Goal: Information Seeking & Learning: Learn about a topic

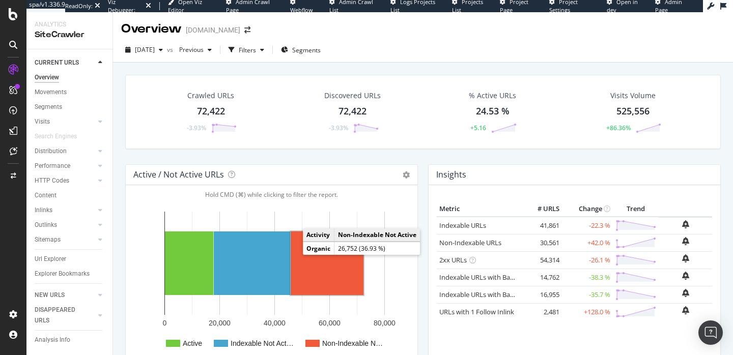
click at [307, 266] on rect "A chart." at bounding box center [327, 264] width 73 height 64
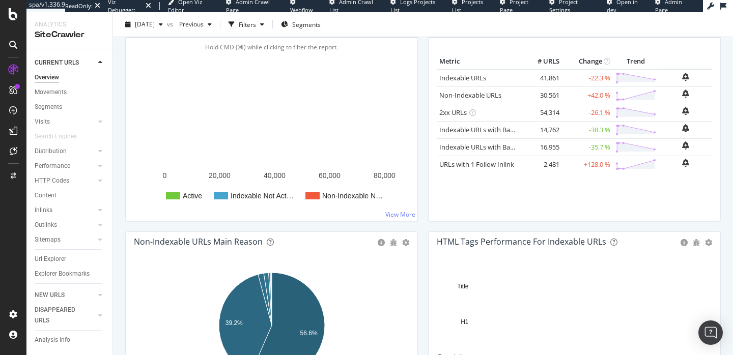
scroll to position [179, 0]
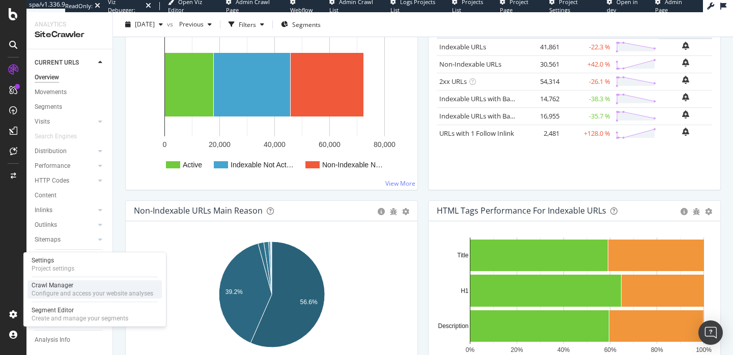
click at [50, 294] on div "Configure and access your website analyses" at bounding box center [93, 294] width 122 height 8
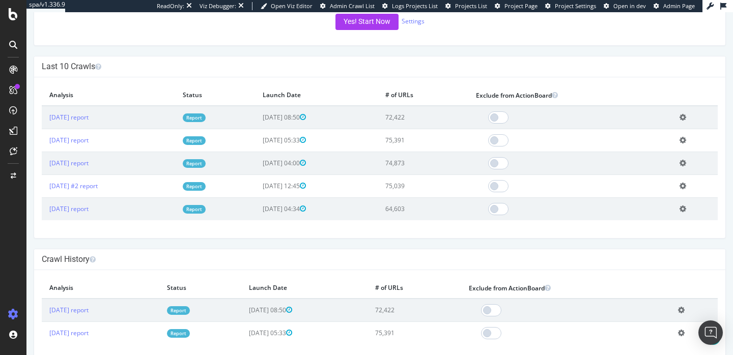
scroll to position [249, 0]
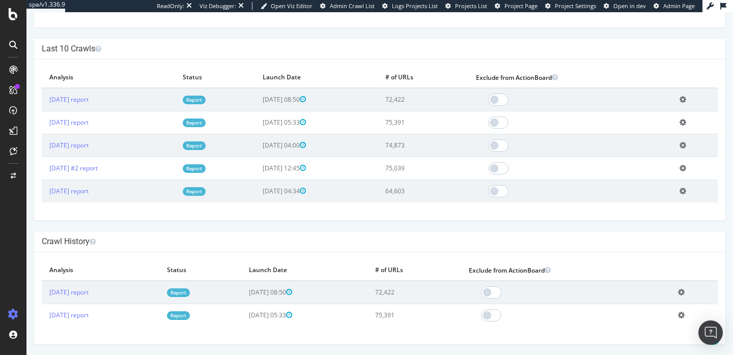
click at [206, 125] on link "Report" at bounding box center [194, 123] width 23 height 9
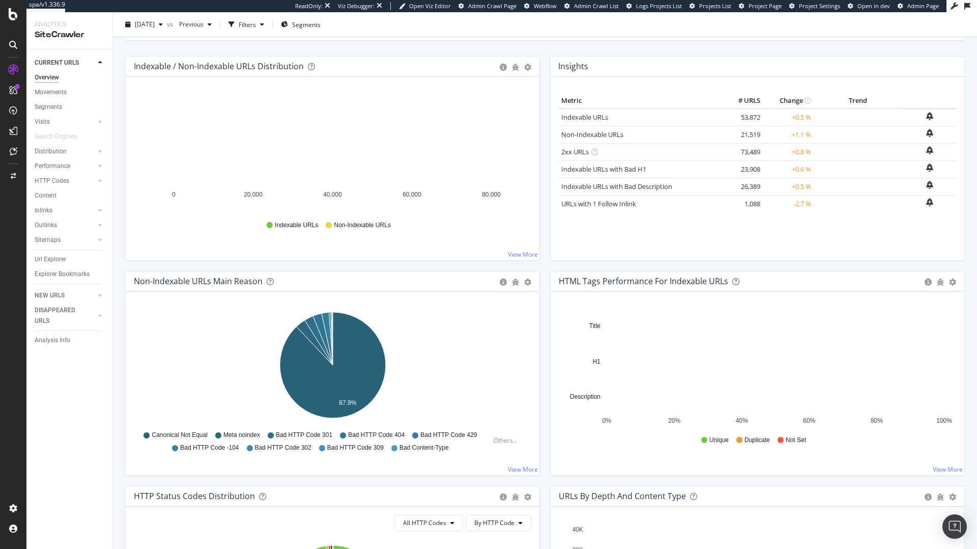
scroll to position [108, 0]
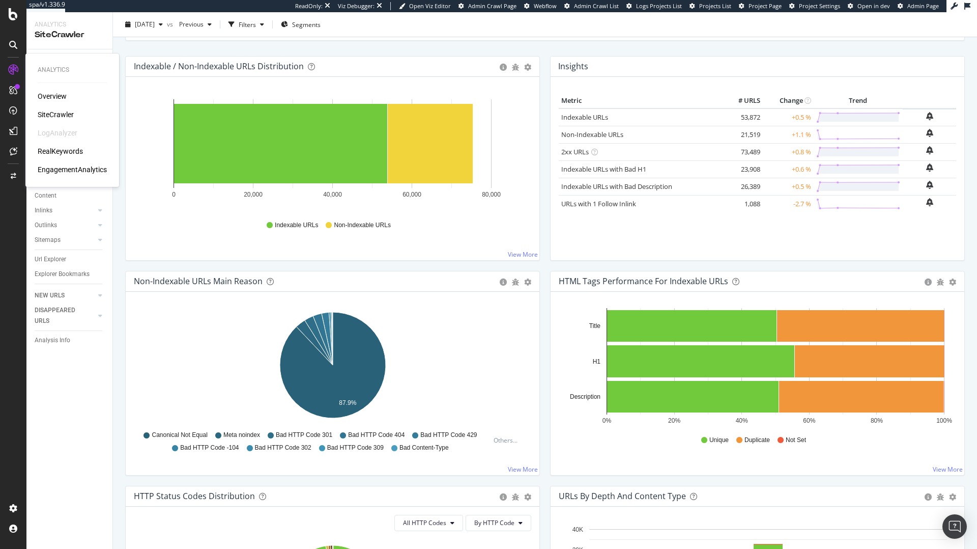
click at [57, 148] on div "RealKeywords" at bounding box center [60, 151] width 45 height 10
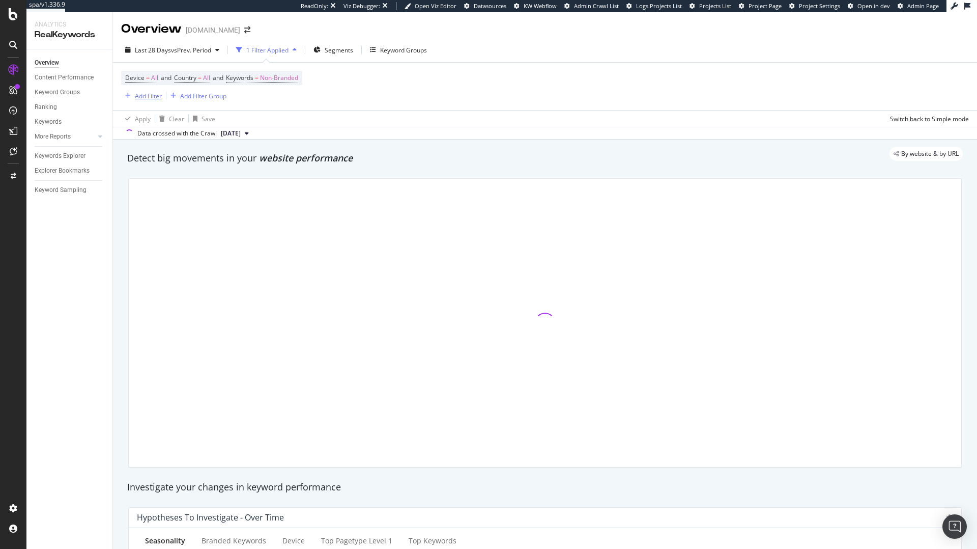
click at [148, 98] on div "Add Filter" at bounding box center [148, 96] width 27 height 9
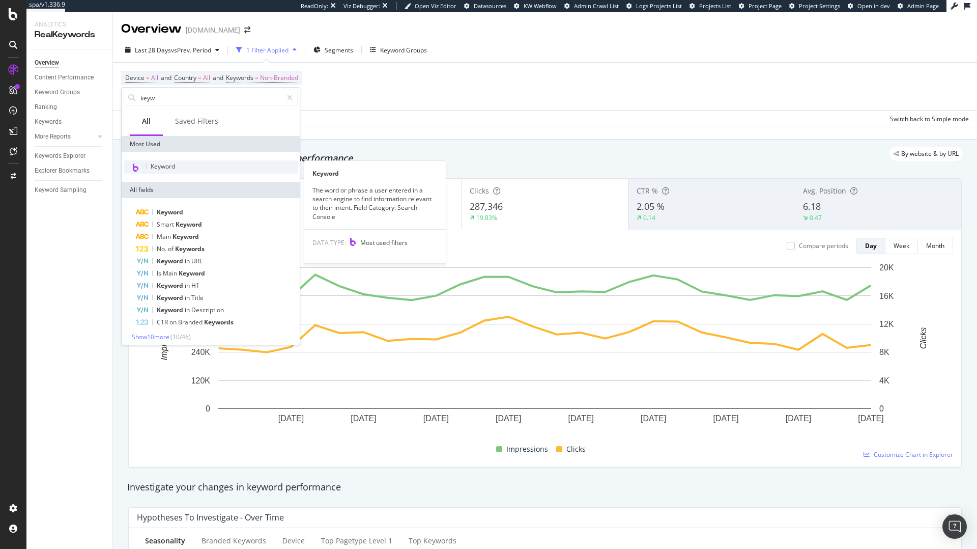
type input "keyw"
click at [156, 170] on span "Keyword" at bounding box center [163, 166] width 24 height 9
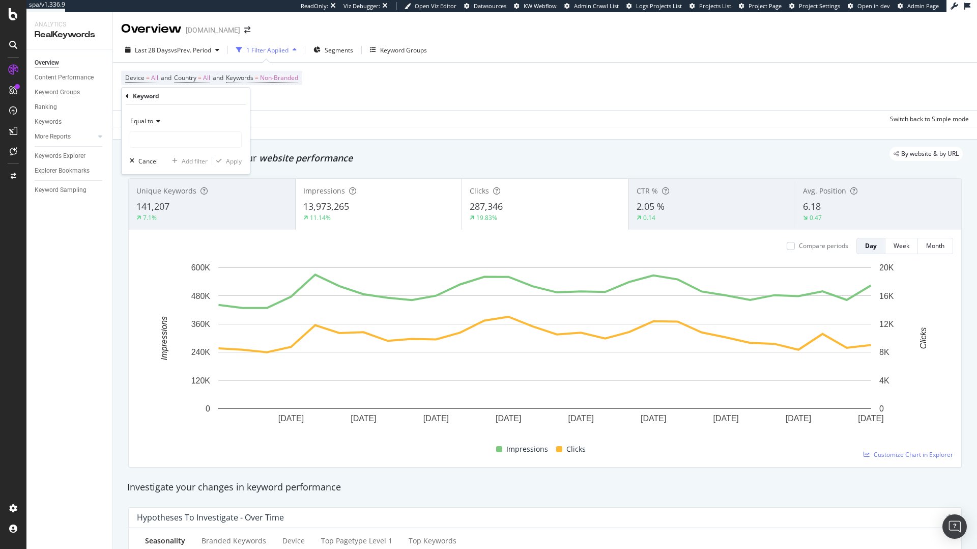
click at [162, 127] on div "Equal to" at bounding box center [186, 121] width 112 height 16
click at [157, 219] on span "Contains" at bounding box center [147, 221] width 25 height 9
click at [161, 141] on input "text" at bounding box center [185, 139] width 111 height 16
type input "mobile"
click at [226, 160] on div "Apply" at bounding box center [234, 161] width 16 height 9
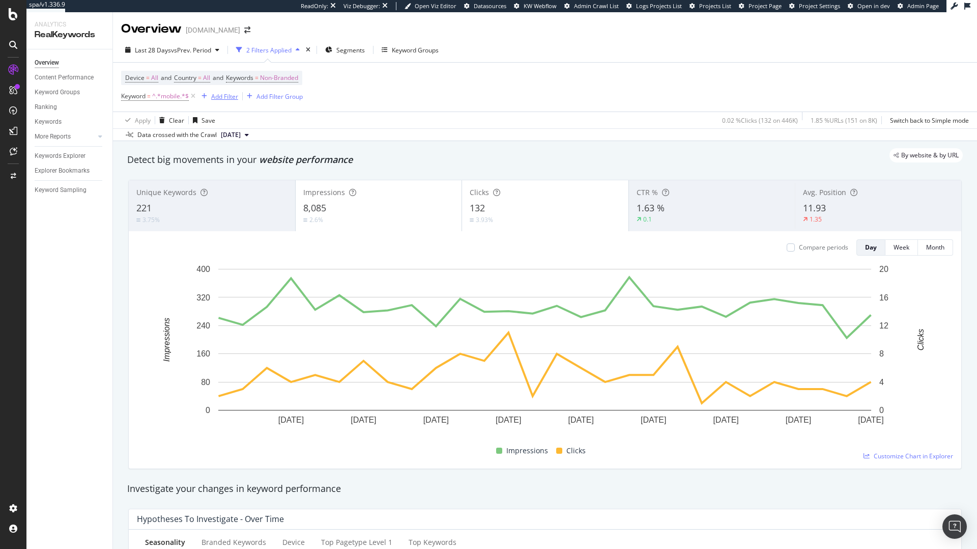
click at [217, 95] on div "Add Filter" at bounding box center [224, 96] width 27 height 9
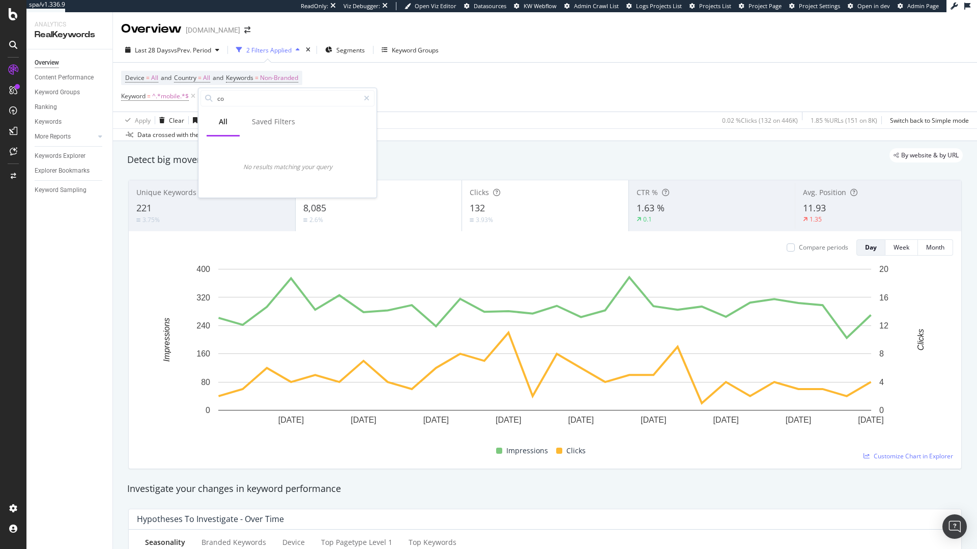
type input "c"
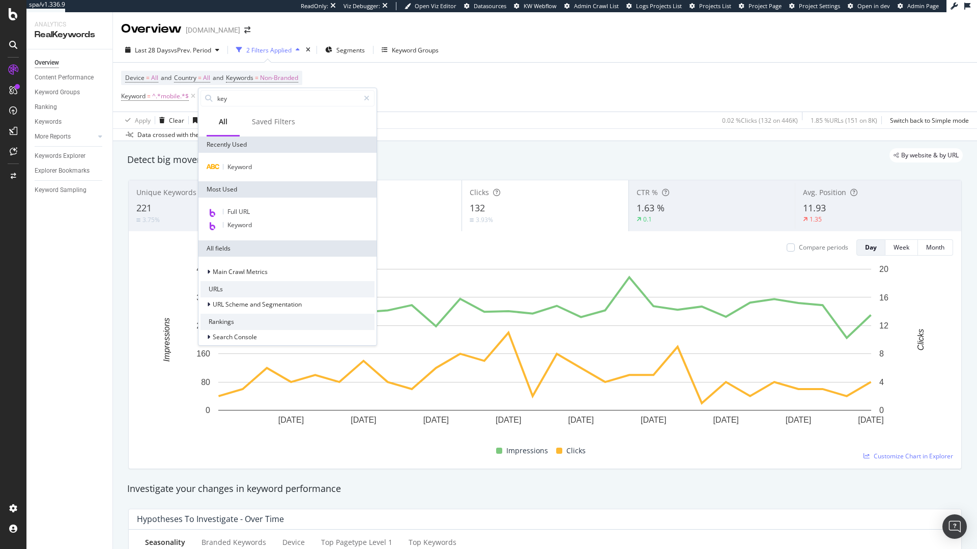
type input "keyw"
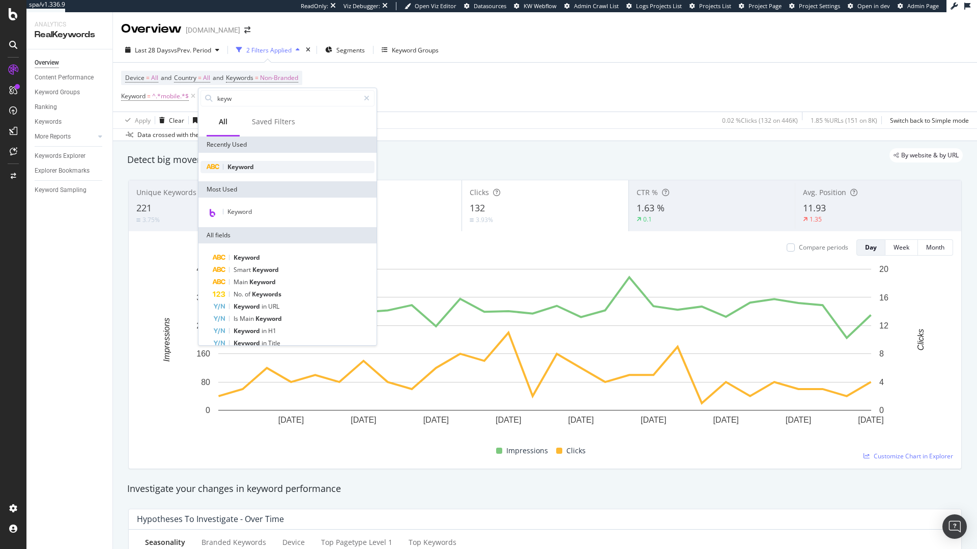
click at [255, 161] on div "Keyword" at bounding box center [288, 167] width 174 height 12
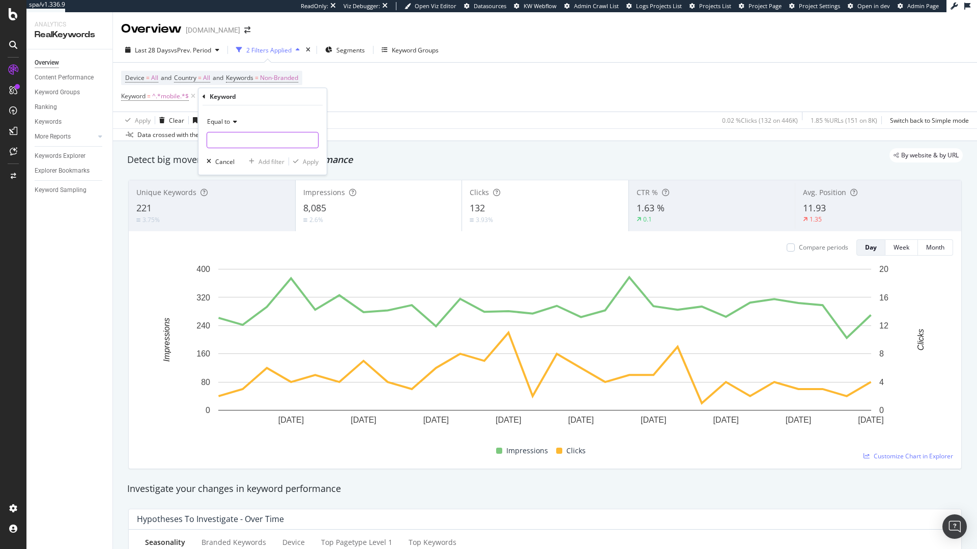
click at [249, 141] on input "text" at bounding box center [262, 140] width 111 height 16
type input "confort"
click at [308, 164] on div "Apply" at bounding box center [311, 161] width 16 height 9
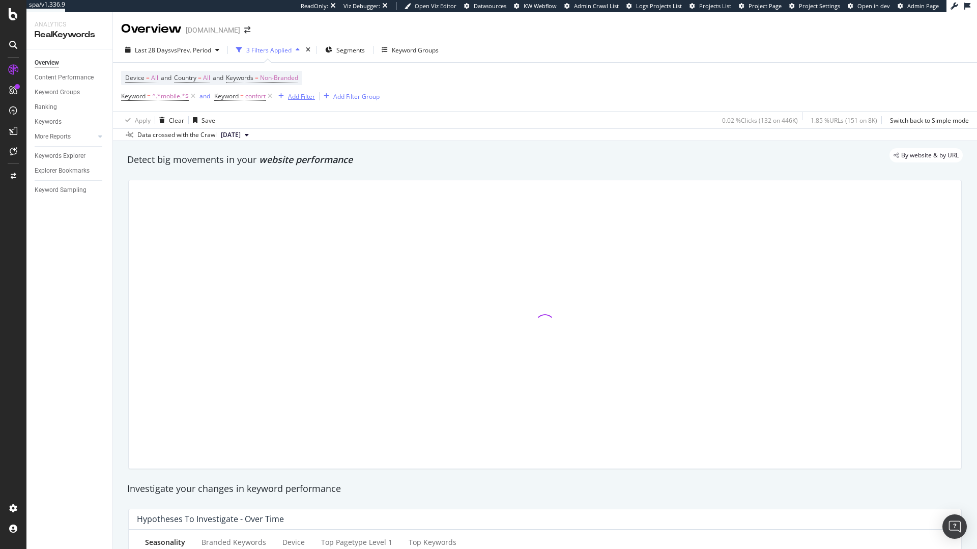
click at [297, 100] on div "Add Filter" at bounding box center [301, 96] width 27 height 9
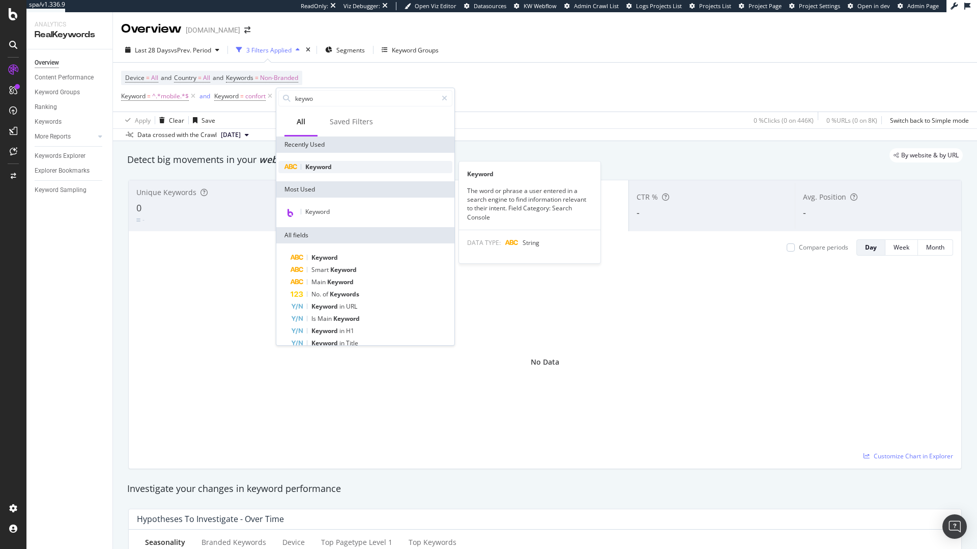
type input "keywo"
click at [305, 170] on span "Keyword" at bounding box center [318, 166] width 26 height 9
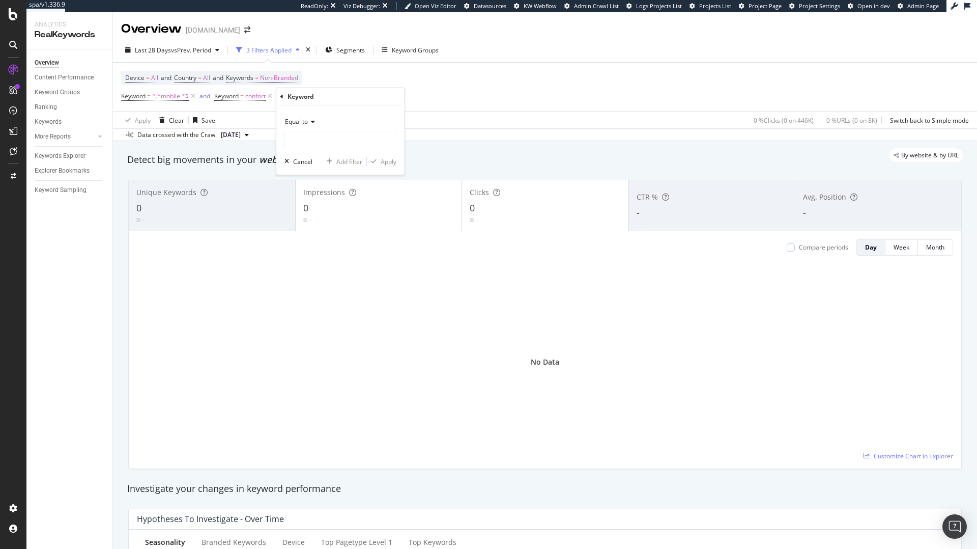
click at [313, 120] on icon at bounding box center [311, 122] width 7 height 6
click at [312, 221] on span "Contains" at bounding box center [302, 222] width 25 height 9
click at [316, 142] on input "text" at bounding box center [340, 140] width 111 height 16
type input "pers"
click at [385, 158] on div "Apply" at bounding box center [389, 161] width 16 height 9
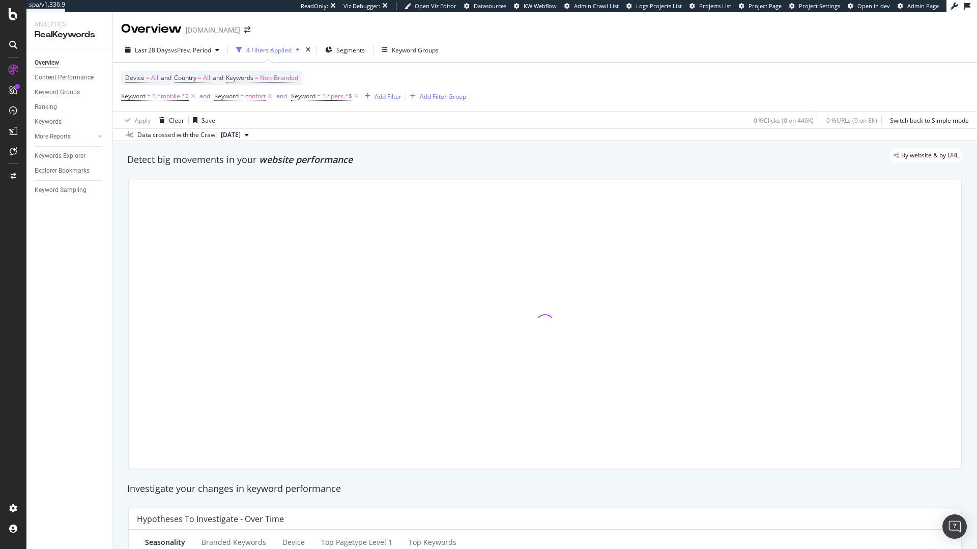
click at [235, 99] on span "Keyword" at bounding box center [226, 96] width 24 height 9
click at [239, 118] on span "Equal to" at bounding box center [235, 120] width 23 height 9
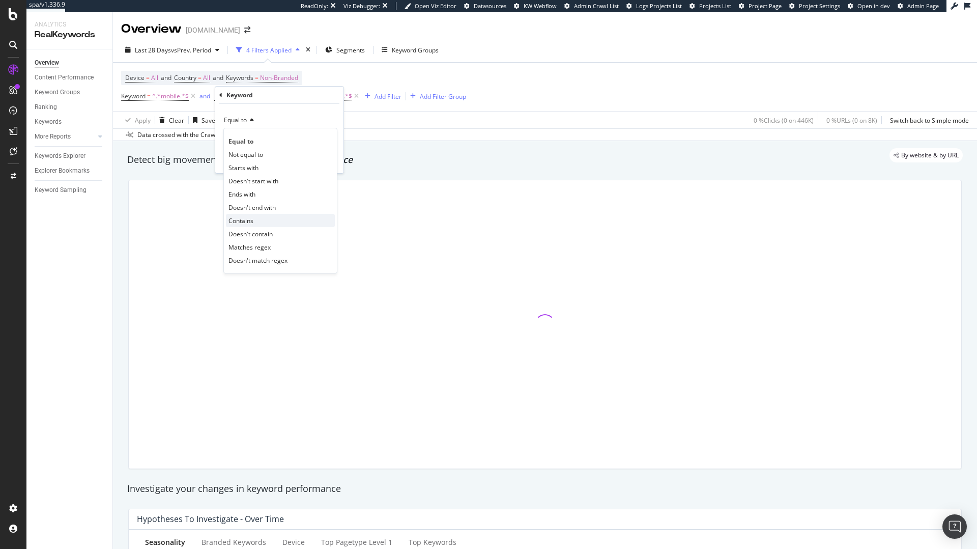
click at [257, 220] on div "Contains" at bounding box center [280, 220] width 109 height 13
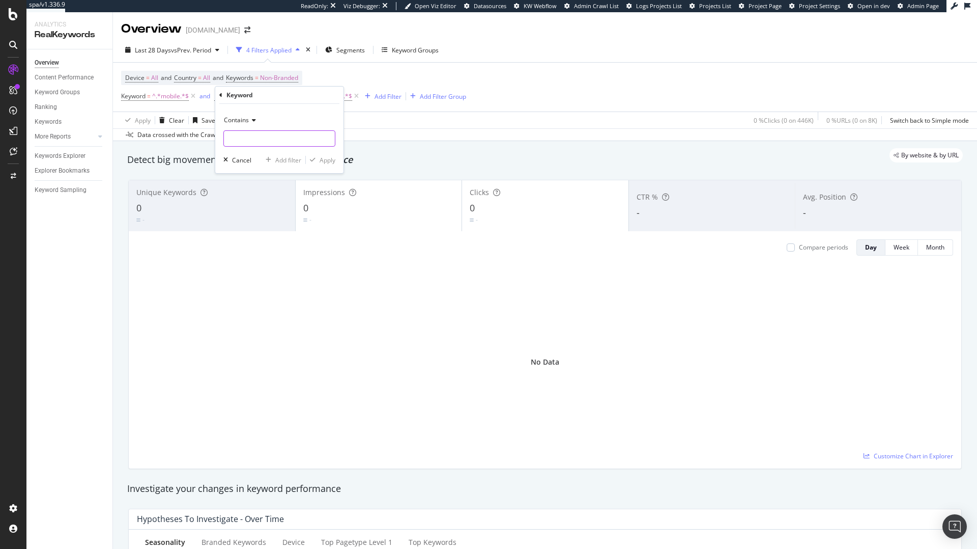
click at [255, 135] on input "text" at bounding box center [279, 138] width 111 height 16
type input "confort"
click at [317, 160] on div "button" at bounding box center [313, 160] width 14 height 6
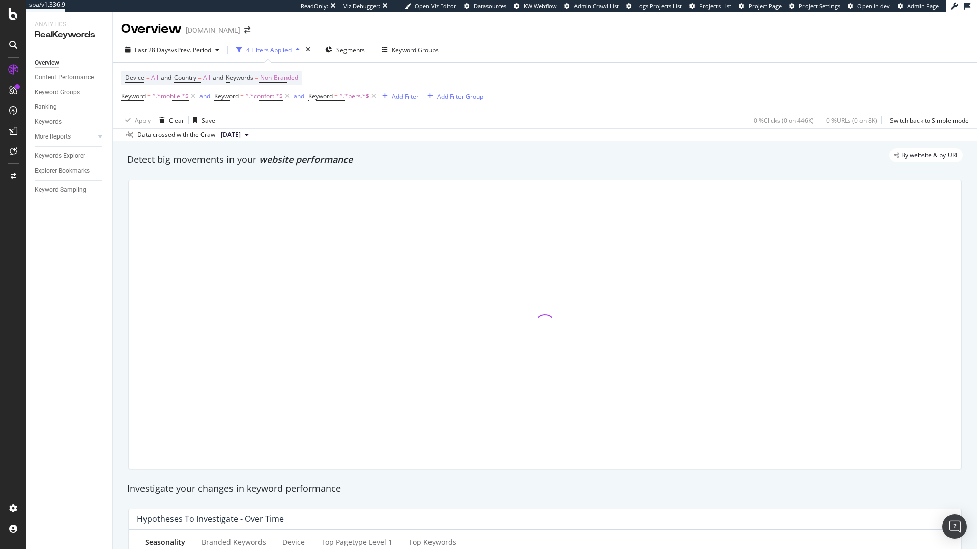
drag, startPoint x: 206, startPoint y: 95, endPoint x: 206, endPoint y: 105, distance: 10.7
click at [206, 95] on div "and" at bounding box center [205, 96] width 11 height 9
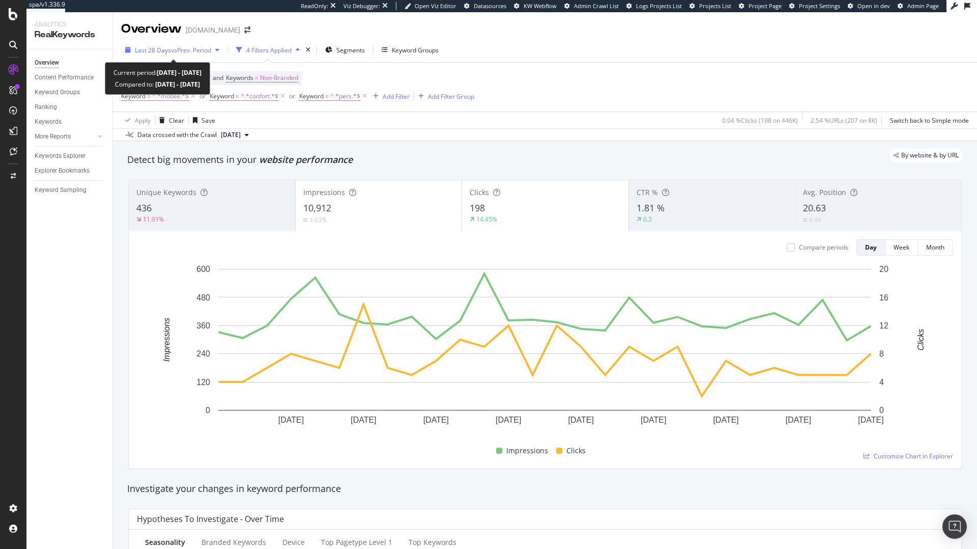
click at [213, 56] on div "Last 28 Days vs Prev. Period" at bounding box center [172, 49] width 102 height 15
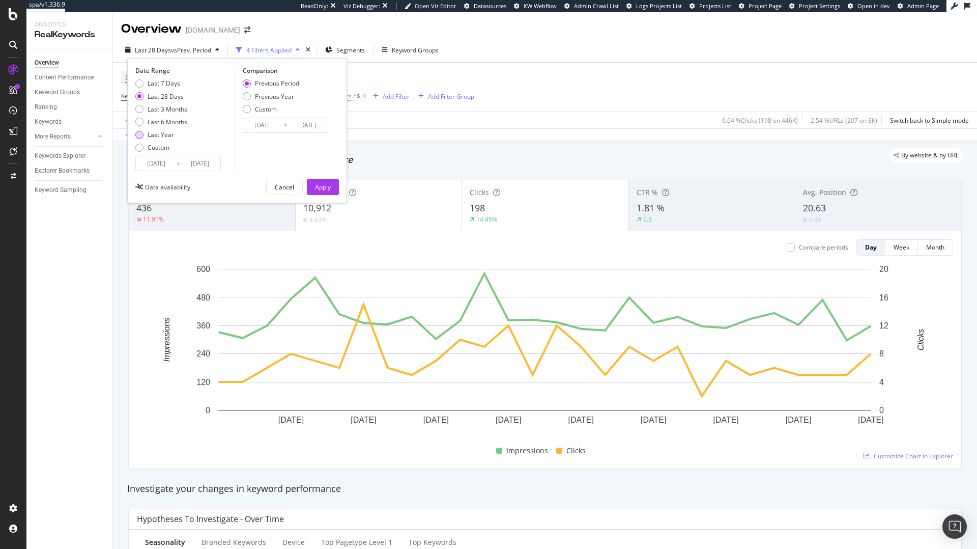
click at [167, 132] on div "Last Year" at bounding box center [161, 134] width 26 height 9
type input "2024/08/20"
click at [324, 185] on div "Apply" at bounding box center [323, 187] width 16 height 9
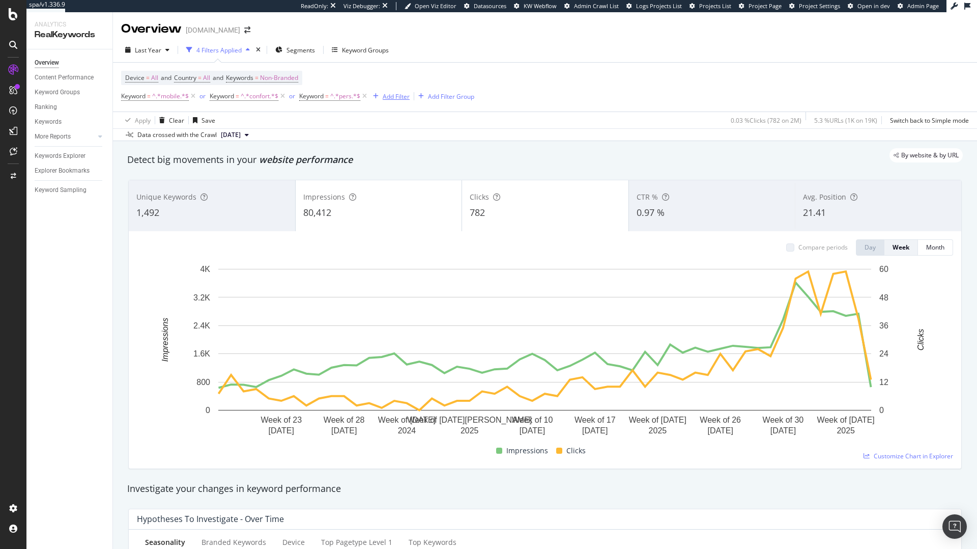
click at [391, 98] on div "Add Filter" at bounding box center [396, 96] width 27 height 9
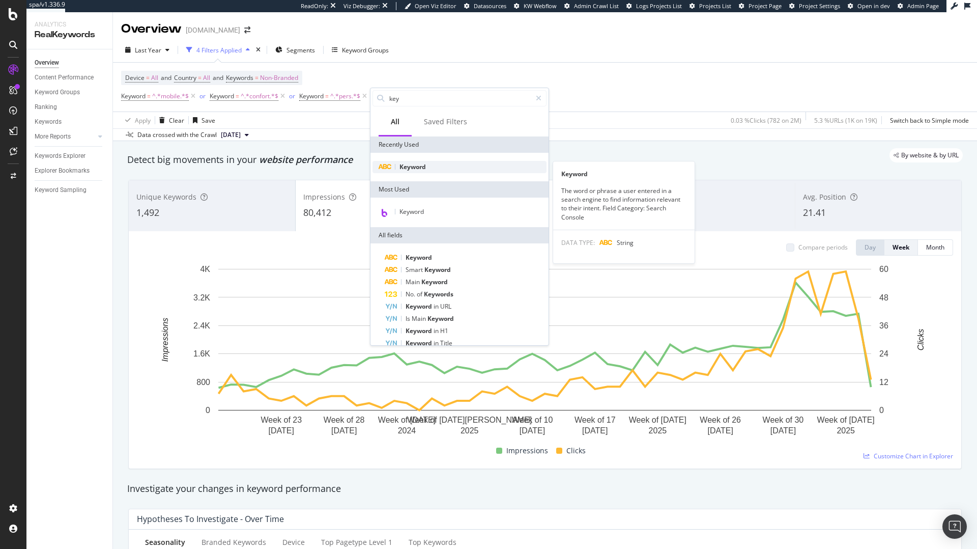
type input "key"
click at [417, 162] on span "Keyword" at bounding box center [413, 166] width 26 height 9
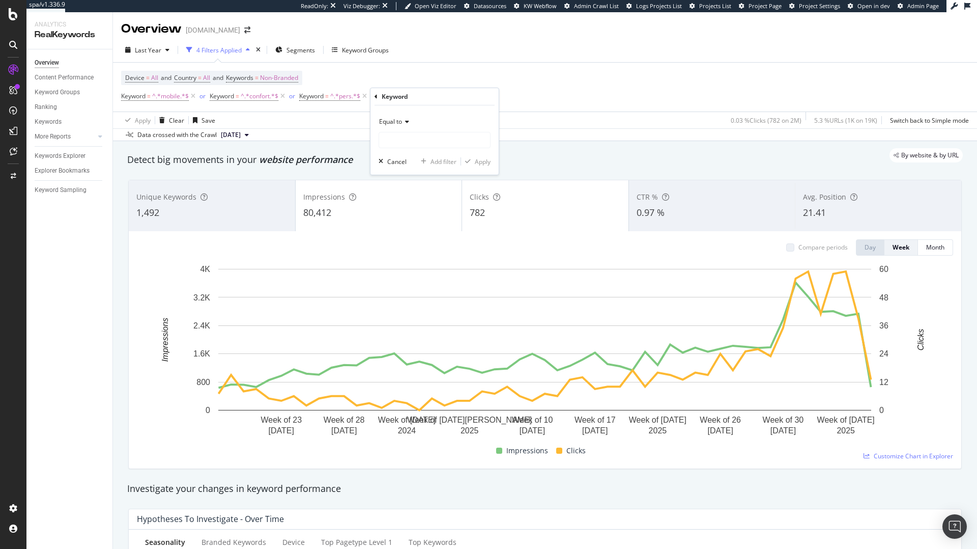
click at [404, 117] on div "Equal to" at bounding box center [435, 122] width 112 height 16
click at [406, 228] on div "Contains" at bounding box center [435, 221] width 109 height 13
click at [407, 138] on input "text" at bounding box center [434, 140] width 111 height 16
type input "anim"
click at [474, 166] on button "Apply" at bounding box center [476, 161] width 30 height 10
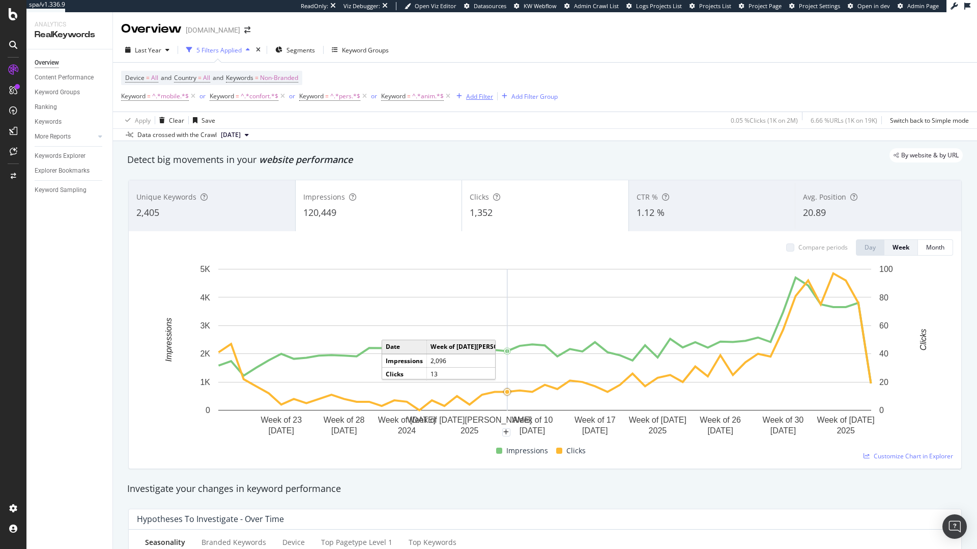
click at [468, 95] on div "Add Filter" at bounding box center [479, 96] width 27 height 9
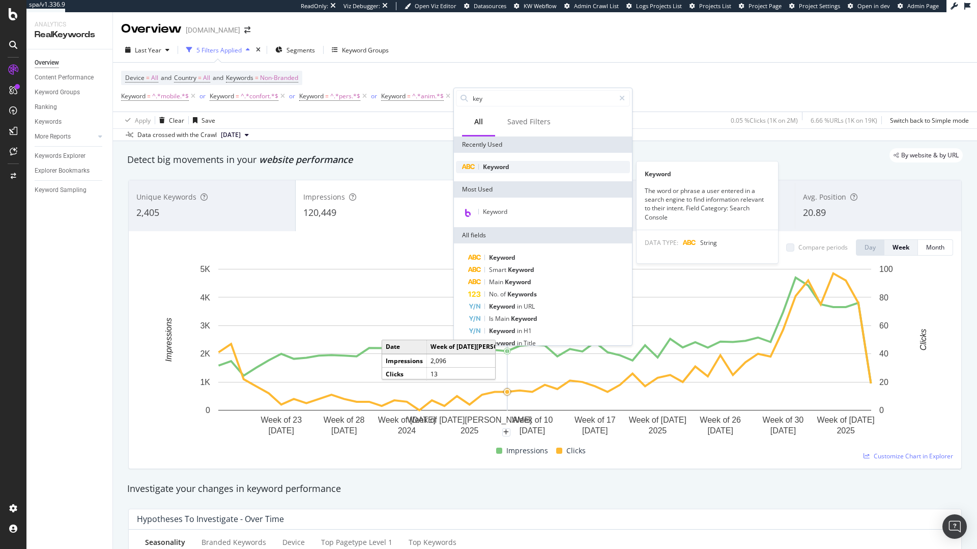
click at [494, 173] on div "Keyword" at bounding box center [543, 167] width 174 height 12
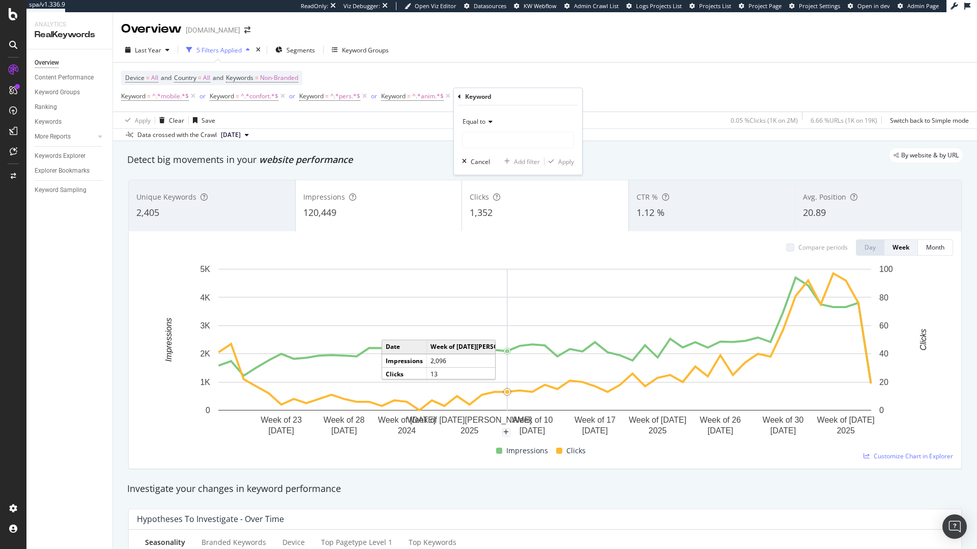
click at [486, 118] on div "Equal to" at bounding box center [518, 122] width 112 height 16
click at [480, 225] on span "Contains" at bounding box center [479, 222] width 25 height 9
click at [485, 138] on input "text" at bounding box center [518, 140] width 111 height 16
type input "TV"
click at [564, 161] on div "Apply" at bounding box center [566, 161] width 16 height 9
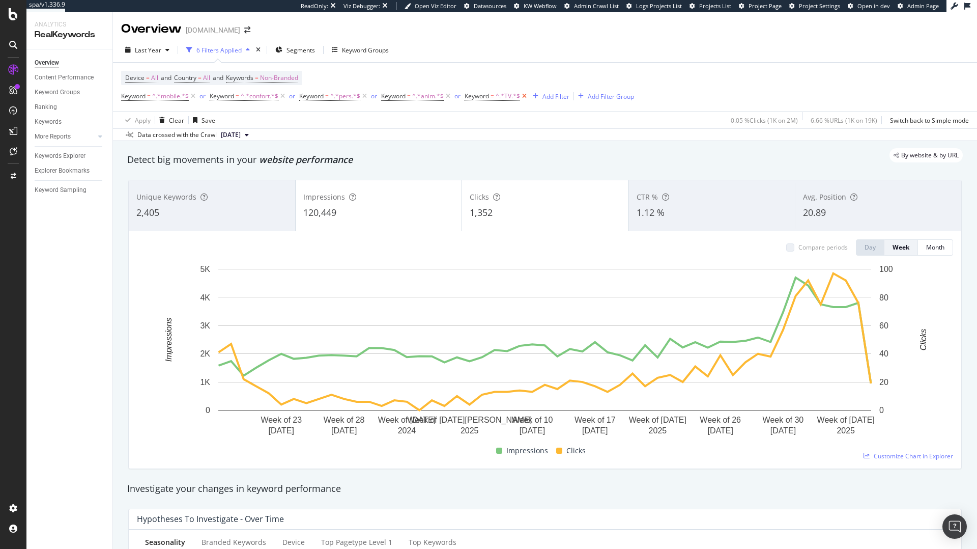
click at [527, 96] on icon at bounding box center [524, 96] width 9 height 10
click at [485, 93] on div "Add Filter" at bounding box center [479, 96] width 27 height 9
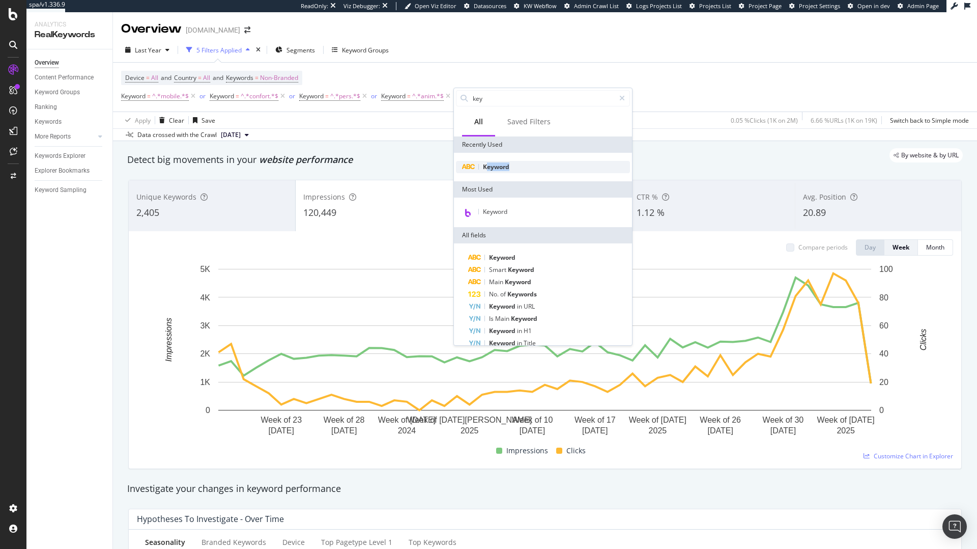
click at [488, 171] on div "Keyword" at bounding box center [543, 167] width 174 height 12
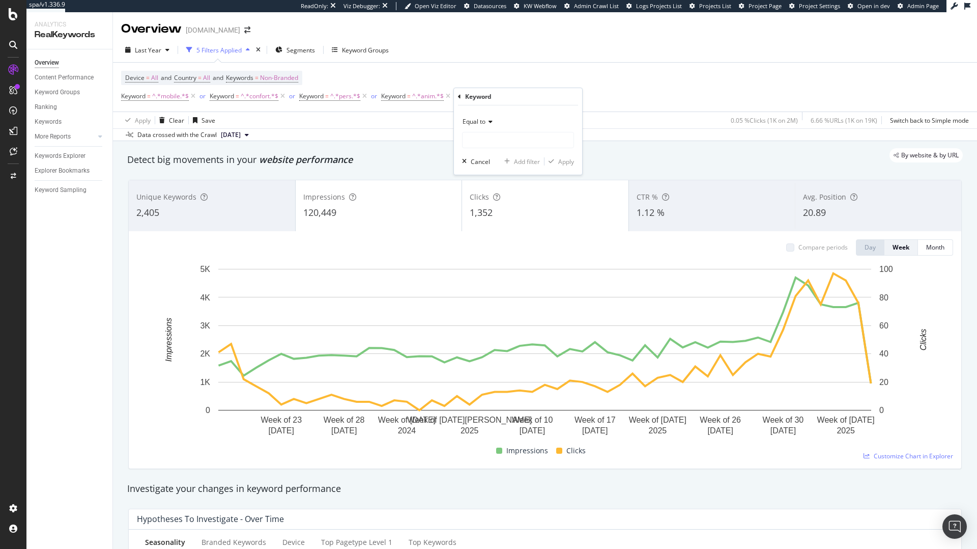
click at [489, 121] on icon at bounding box center [489, 122] width 7 height 6
click at [492, 218] on span "Contains" at bounding box center [479, 222] width 25 height 9
click at [491, 139] on input "text" at bounding box center [518, 140] width 111 height 16
type input "6"
click at [560, 163] on div "Apply" at bounding box center [566, 161] width 16 height 9
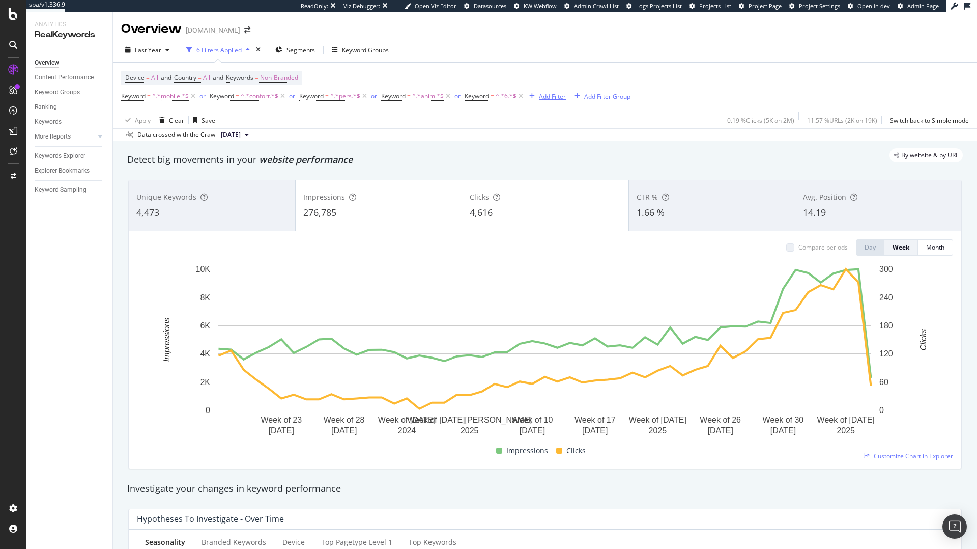
click at [551, 95] on div "Add Filter" at bounding box center [552, 96] width 27 height 9
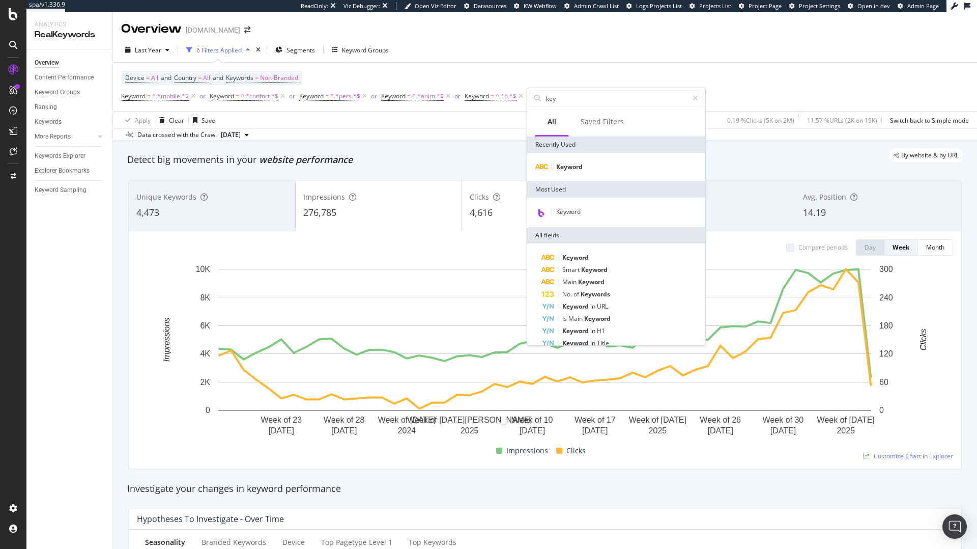
click at [580, 204] on div "Keyword" at bounding box center [616, 213] width 178 height 30
click at [580, 207] on span "Keyword" at bounding box center [568, 211] width 24 height 9
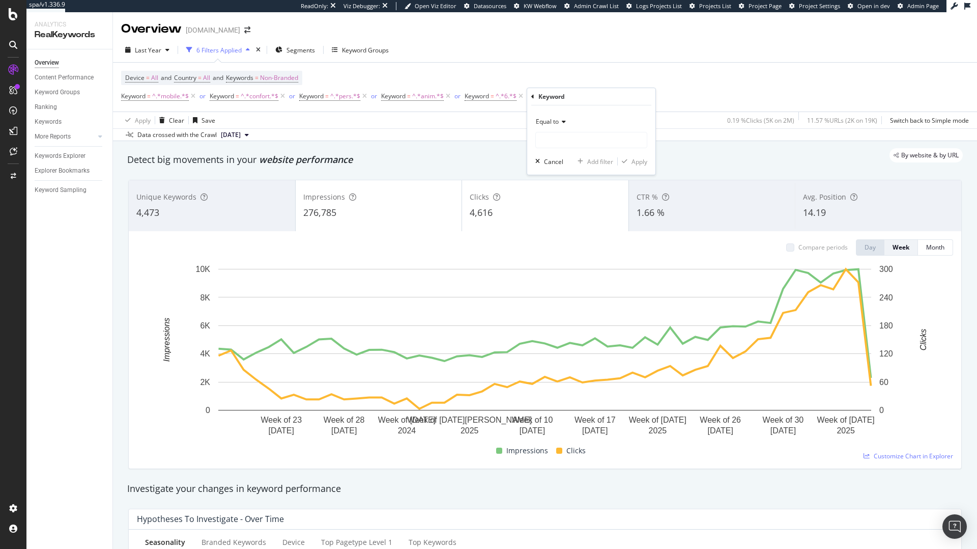
click at [568, 121] on div "Equal to" at bounding box center [592, 122] width 112 height 16
click at [557, 218] on span "Contains" at bounding box center [553, 222] width 25 height 9
click at [557, 142] on input "text" at bounding box center [591, 140] width 111 height 16
type input "luxe"
click at [630, 158] on div "button" at bounding box center [625, 161] width 14 height 6
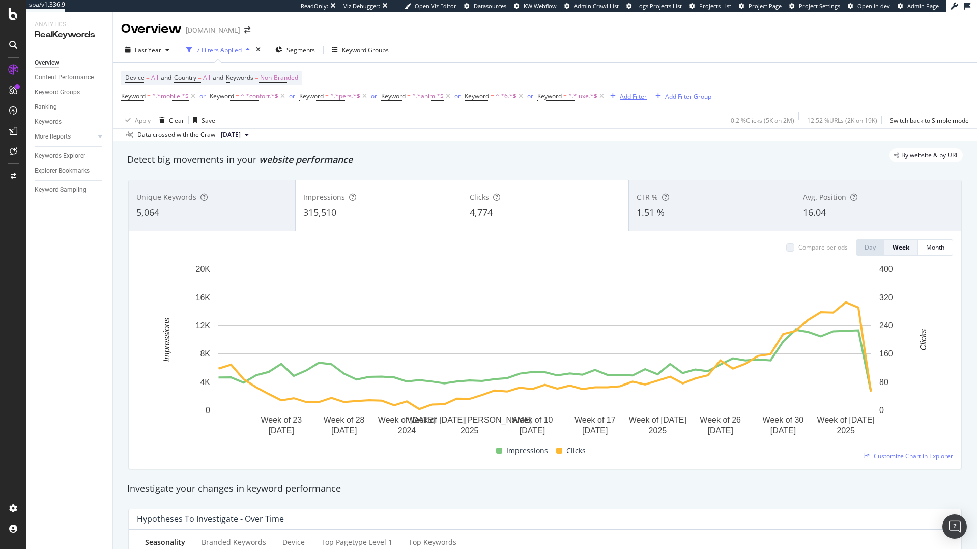
click at [625, 98] on div "Add Filter" at bounding box center [633, 96] width 27 height 9
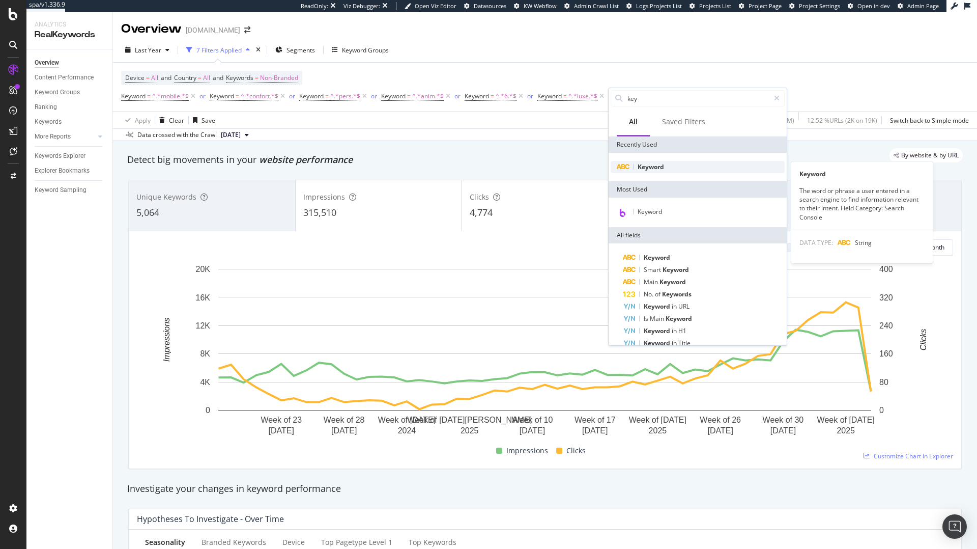
click at [641, 165] on span "Keyword" at bounding box center [651, 166] width 26 height 9
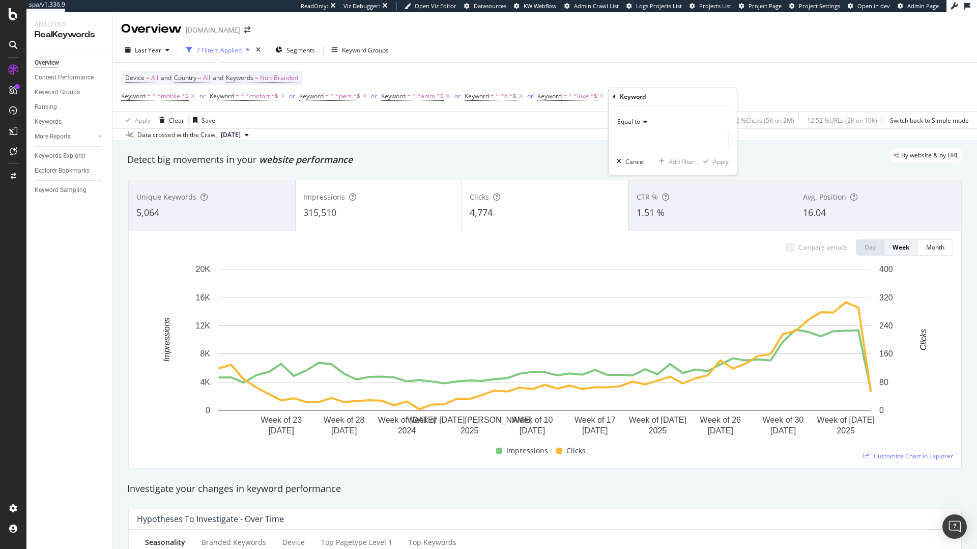
click at [640, 116] on div "Equal to" at bounding box center [673, 122] width 112 height 16
click at [633, 220] on span "Contains" at bounding box center [634, 222] width 25 height 9
click at [638, 134] on input "text" at bounding box center [673, 140] width 111 height 16
type input "x"
type input "chambre"
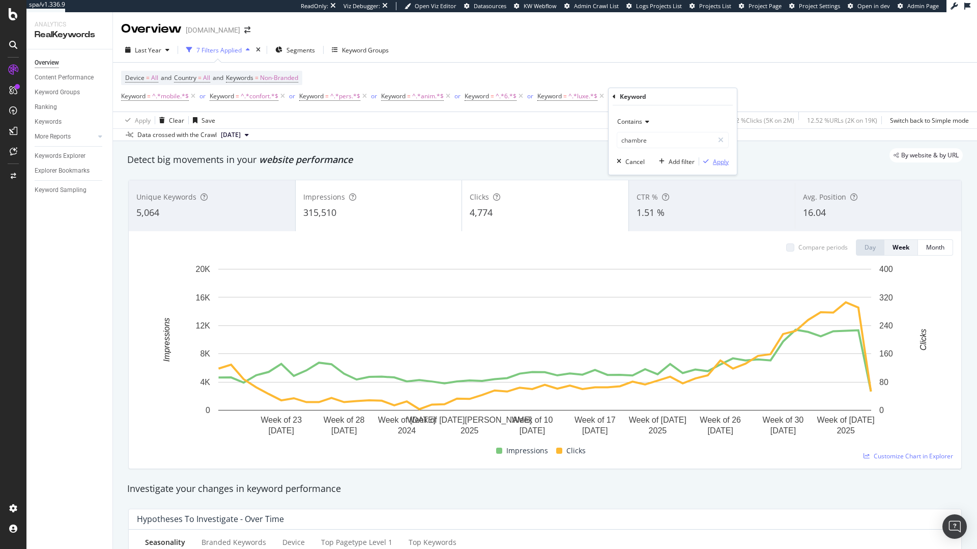
click at [710, 165] on div "Apply" at bounding box center [714, 161] width 30 height 9
click at [698, 96] on icon at bounding box center [696, 96] width 9 height 10
click at [646, 96] on div "Add Filter" at bounding box center [633, 96] width 27 height 9
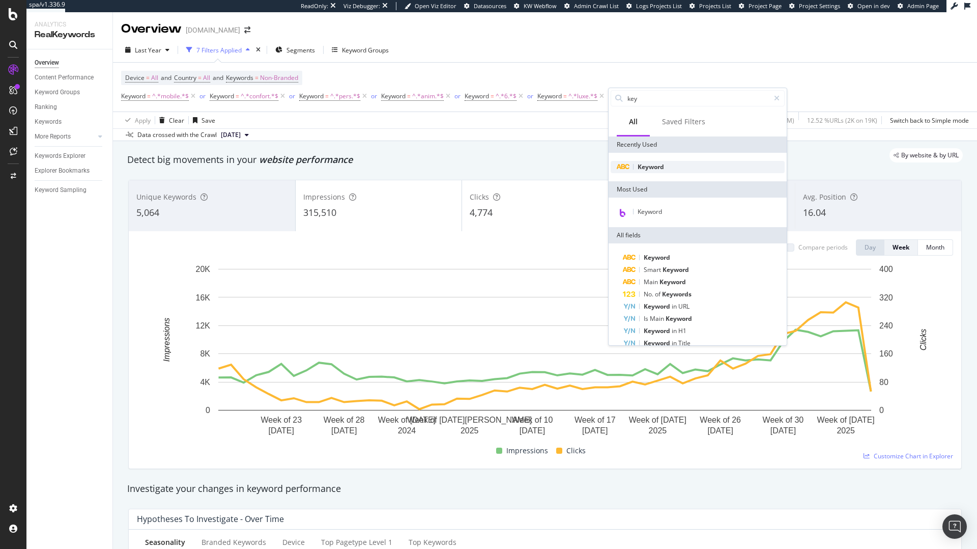
click at [648, 165] on span "Keyword" at bounding box center [651, 166] width 26 height 9
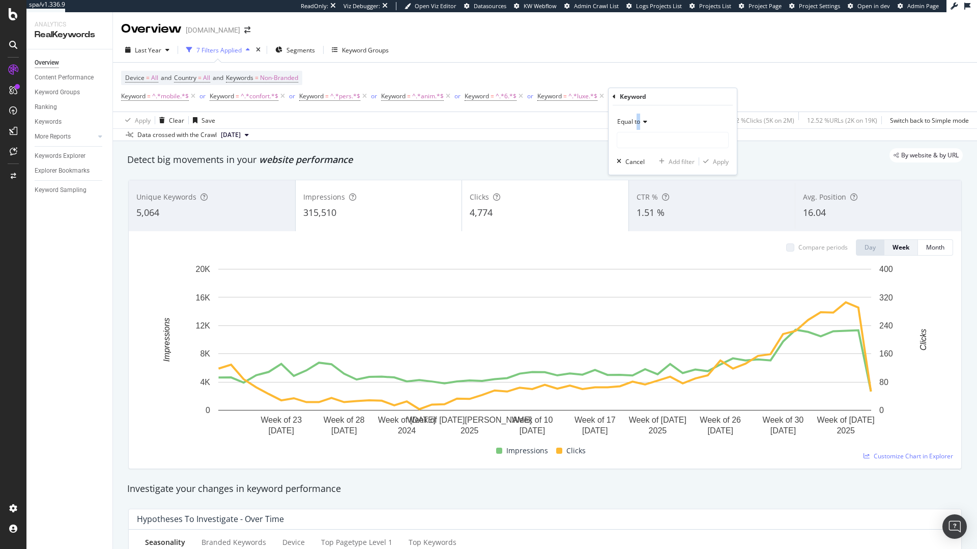
click at [639, 120] on span "Equal to" at bounding box center [629, 121] width 23 height 9
click at [655, 217] on div "Contains" at bounding box center [674, 221] width 109 height 13
click at [655, 144] on input "text" at bounding box center [673, 140] width 111 height 16
type input "chambre"
click at [718, 159] on div "Apply" at bounding box center [721, 161] width 16 height 9
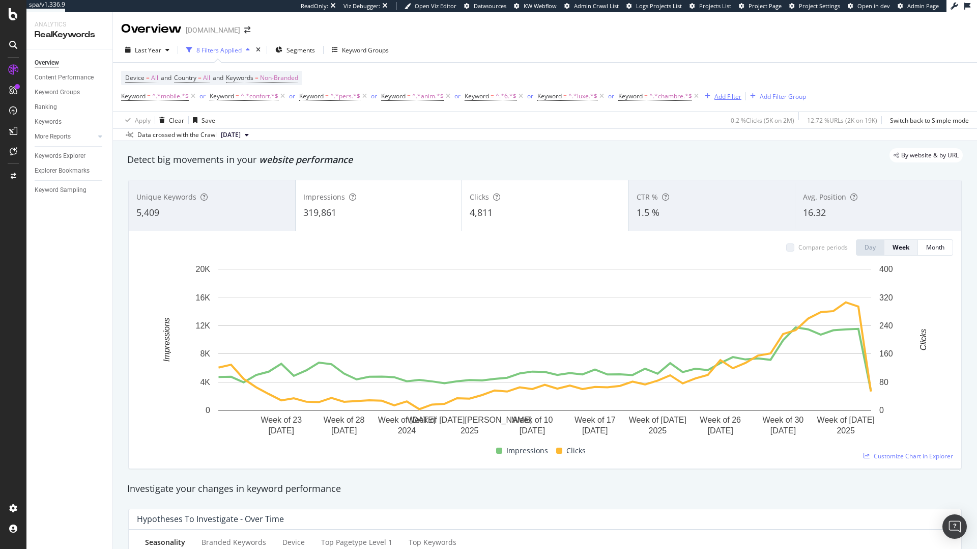
click at [722, 97] on div "Add Filter" at bounding box center [728, 96] width 27 height 9
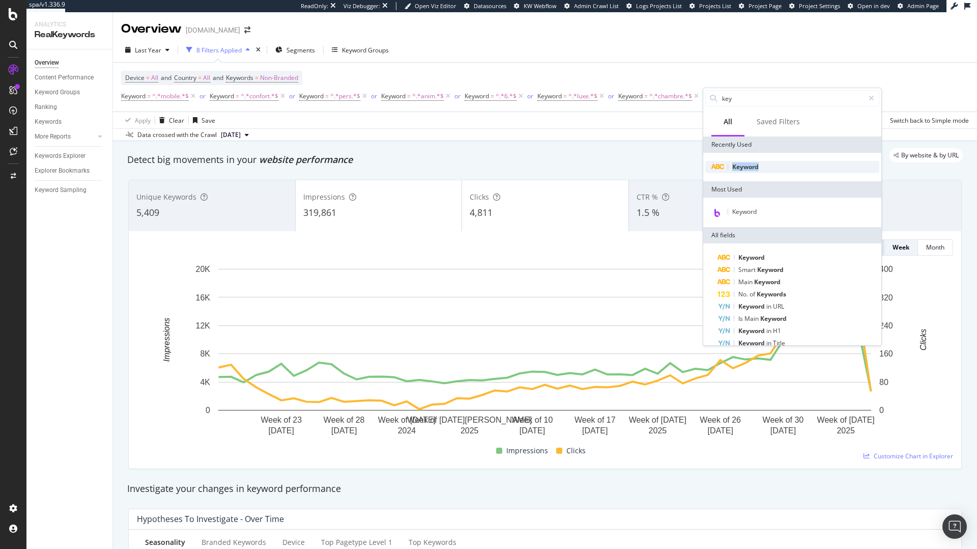
click at [733, 163] on div "Keyword" at bounding box center [793, 167] width 174 height 12
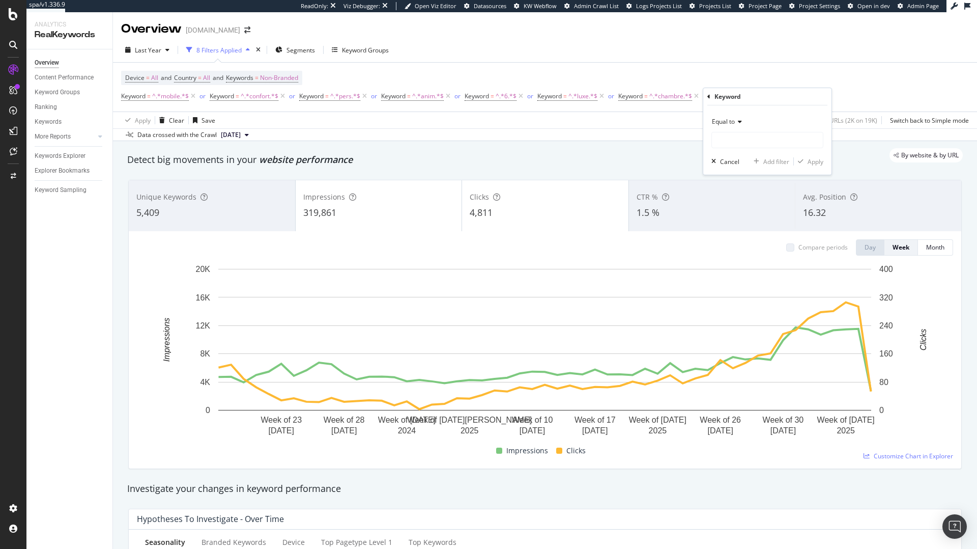
click at [733, 122] on icon at bounding box center [738, 122] width 7 height 6
click at [733, 220] on span "Contains" at bounding box center [729, 222] width 25 height 9
click at [733, 138] on input "text" at bounding box center [767, 140] width 111 height 16
type input "premium"
click at [733, 166] on button "Apply" at bounding box center [809, 161] width 30 height 10
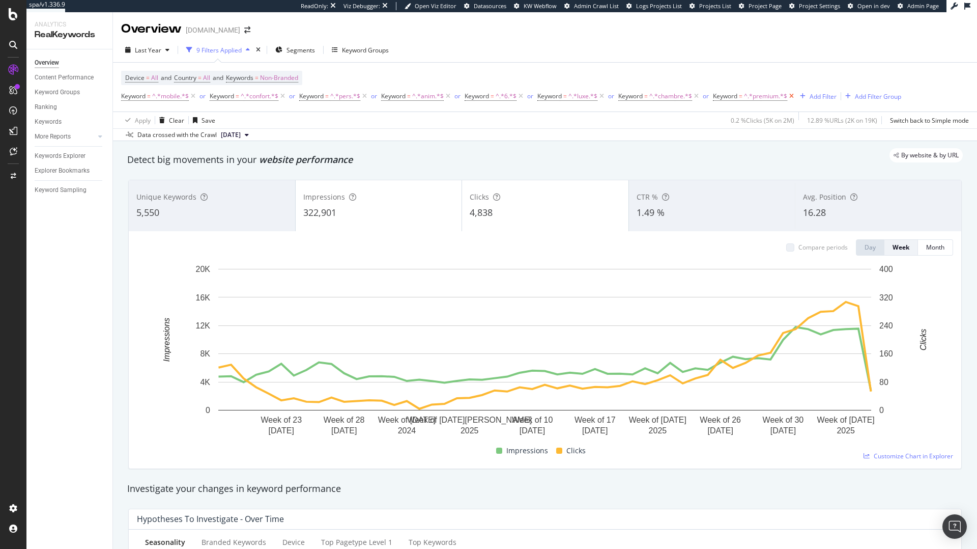
click at [733, 96] on icon at bounding box center [792, 96] width 9 height 10
click at [733, 100] on div "Add Filter" at bounding box center [728, 96] width 27 height 9
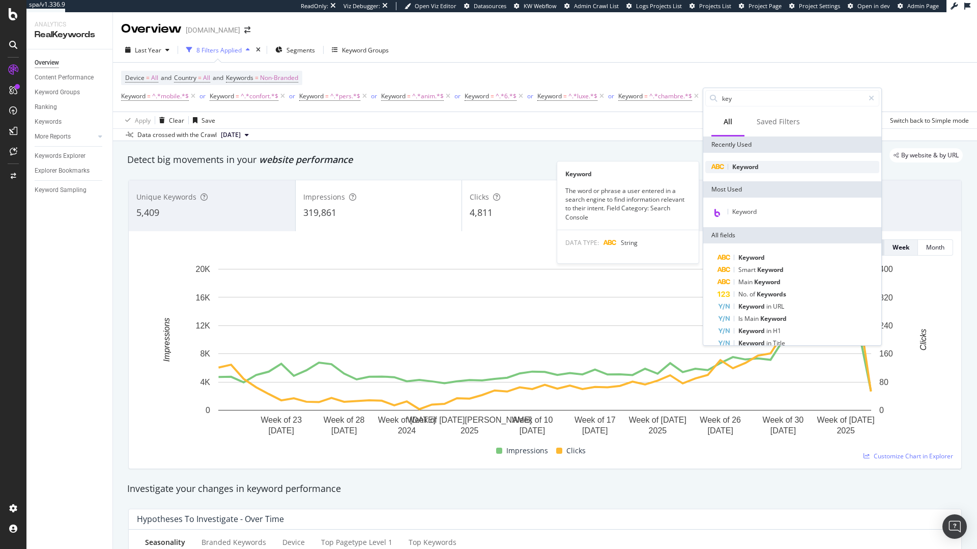
click at [733, 162] on span "Keyword" at bounding box center [746, 166] width 26 height 9
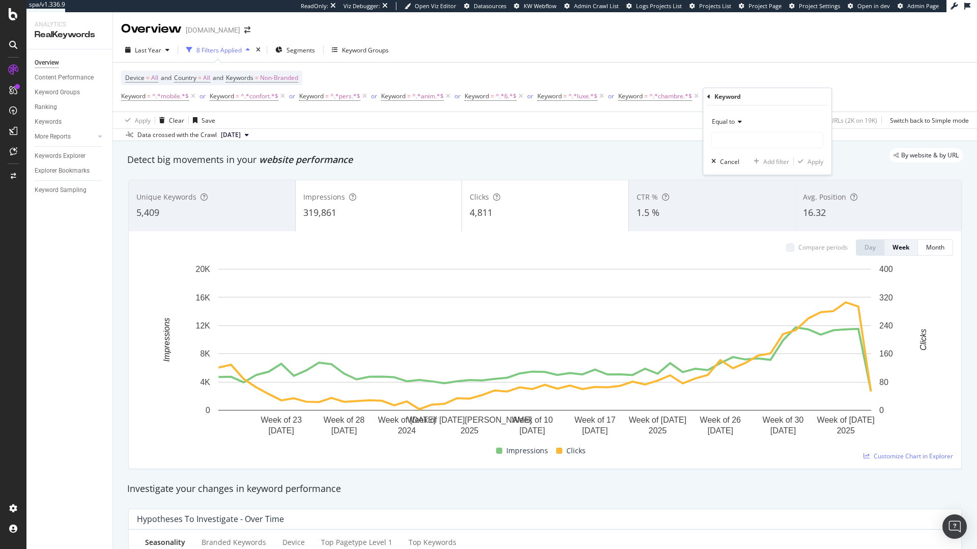
click at [733, 121] on icon at bounding box center [738, 122] width 7 height 6
click at [732, 216] on div "Contains" at bounding box center [768, 221] width 109 height 13
click at [733, 146] on input "text" at bounding box center [767, 140] width 111 height 16
type input "clim"
click at [733, 163] on div "Apply" at bounding box center [816, 161] width 16 height 9
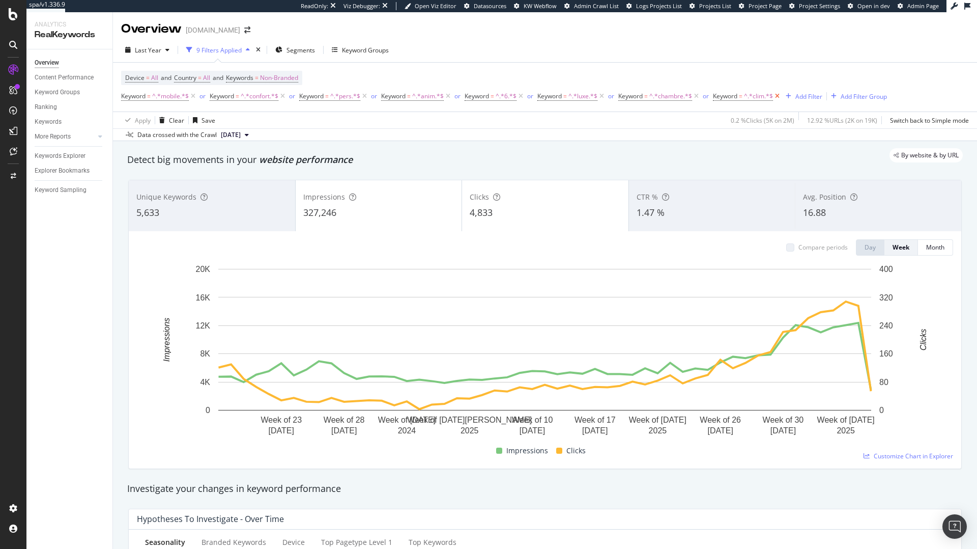
click at [733, 98] on icon at bounding box center [777, 96] width 9 height 10
click at [733, 95] on div "Add Filter" at bounding box center [728, 96] width 27 height 9
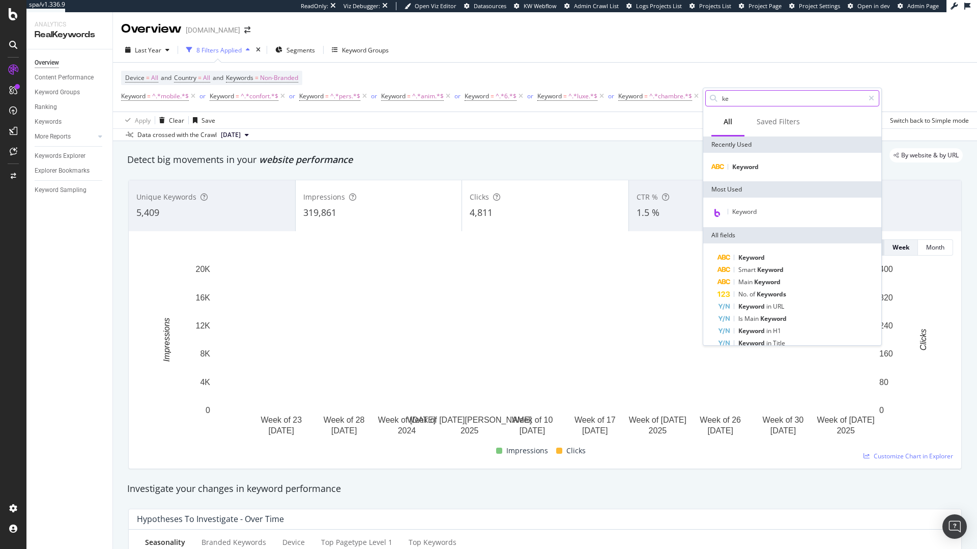
type input "key"
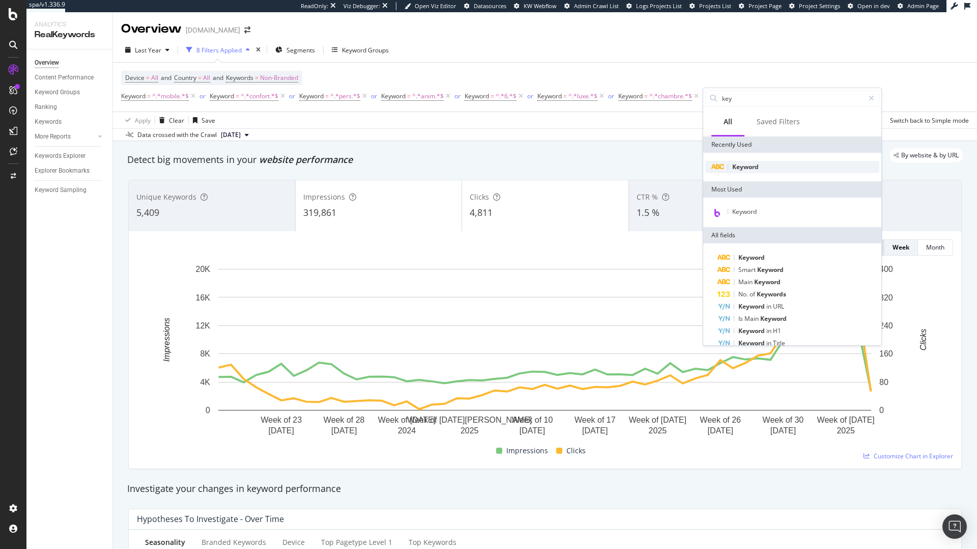
click at [733, 164] on span "Keyword" at bounding box center [746, 166] width 26 height 9
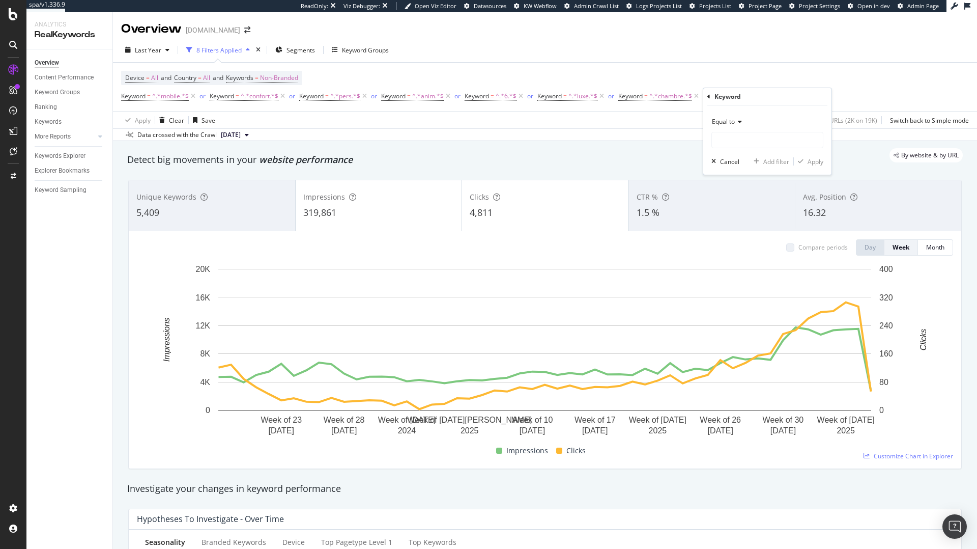
click at [730, 123] on span "Equal to" at bounding box center [723, 121] width 23 height 9
click at [733, 219] on span "Contains" at bounding box center [729, 222] width 25 height 9
click at [733, 145] on input "text" at bounding box center [767, 140] width 111 height 16
type input "clim"
click at [733, 155] on div "Contains clim Cancel Add filter Apply" at bounding box center [768, 139] width 128 height 69
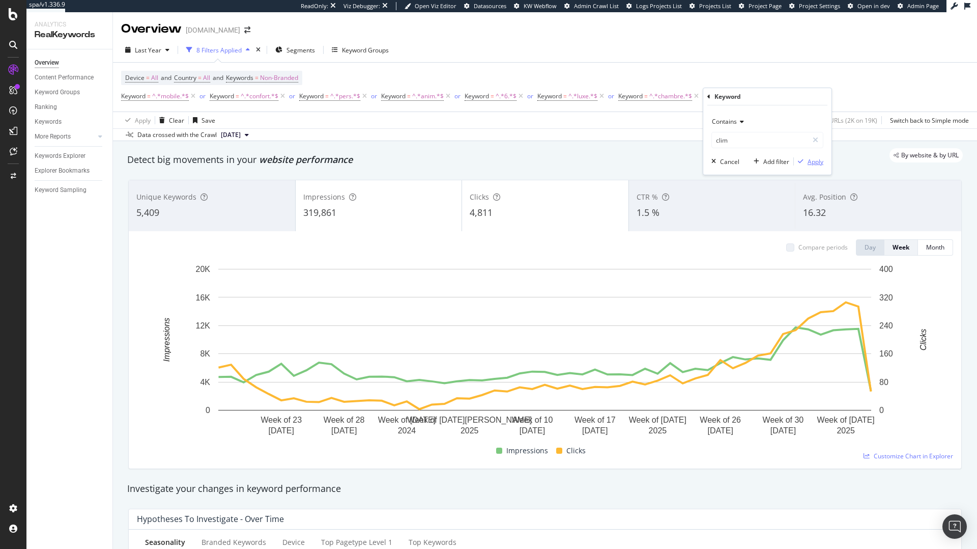
click at [733, 162] on div "Apply" at bounding box center [816, 161] width 16 height 9
click at [733, 97] on div "Add Filter" at bounding box center [809, 96] width 27 height 9
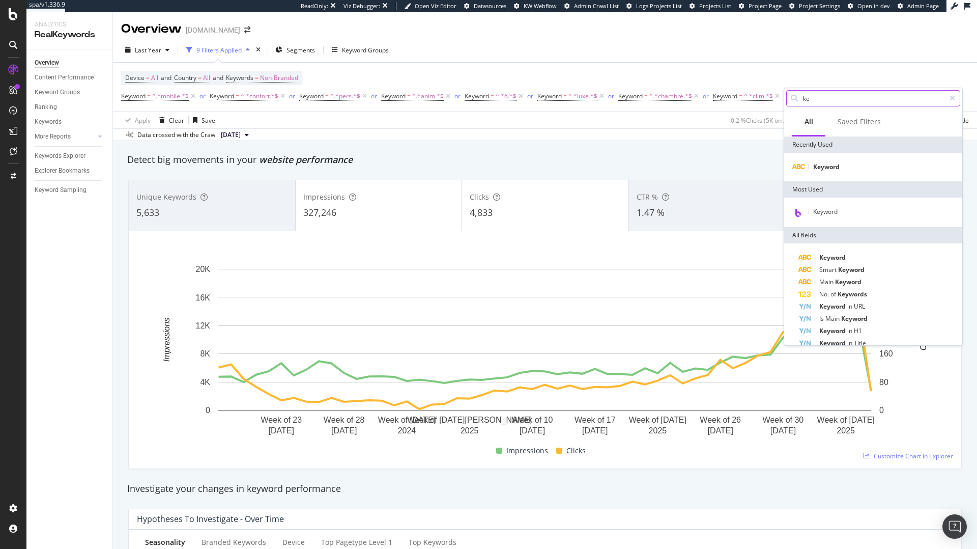
type input "key"
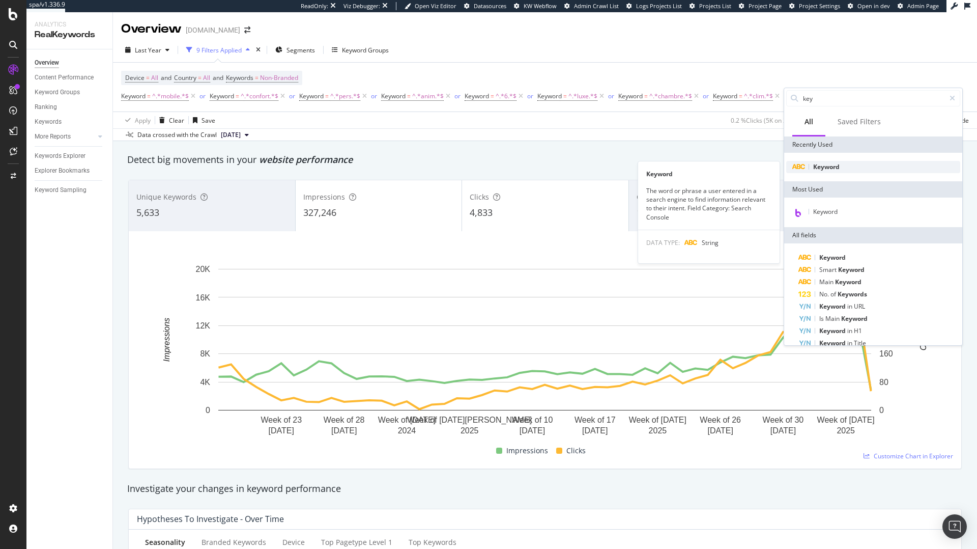
click at [733, 163] on span "Keyword" at bounding box center [827, 166] width 26 height 9
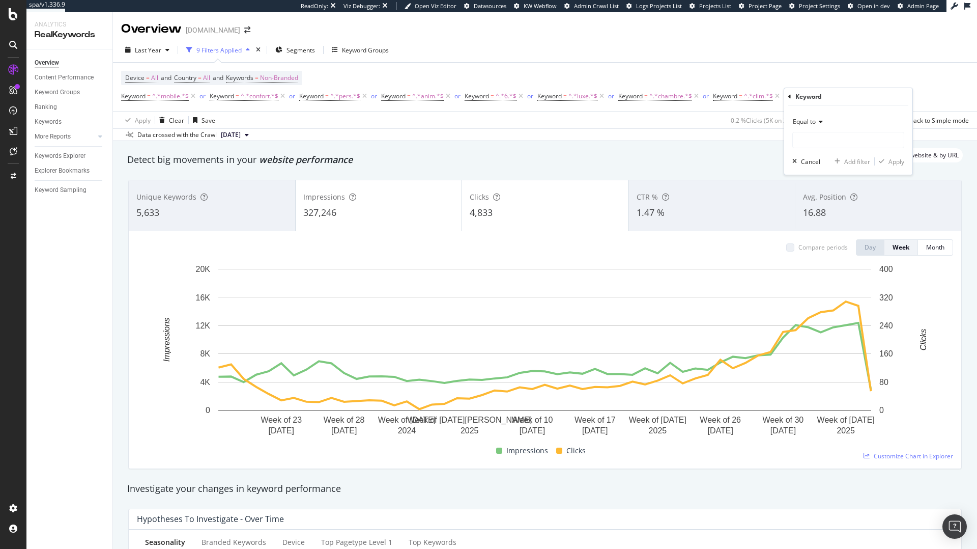
click at [733, 114] on div "Equal to" at bounding box center [849, 122] width 112 height 16
click at [733, 223] on span "Contains" at bounding box center [810, 222] width 25 height 9
click at [733, 144] on input "text" at bounding box center [848, 140] width 111 height 16
type input "2"
click at [733, 163] on div "Apply" at bounding box center [897, 161] width 16 height 9
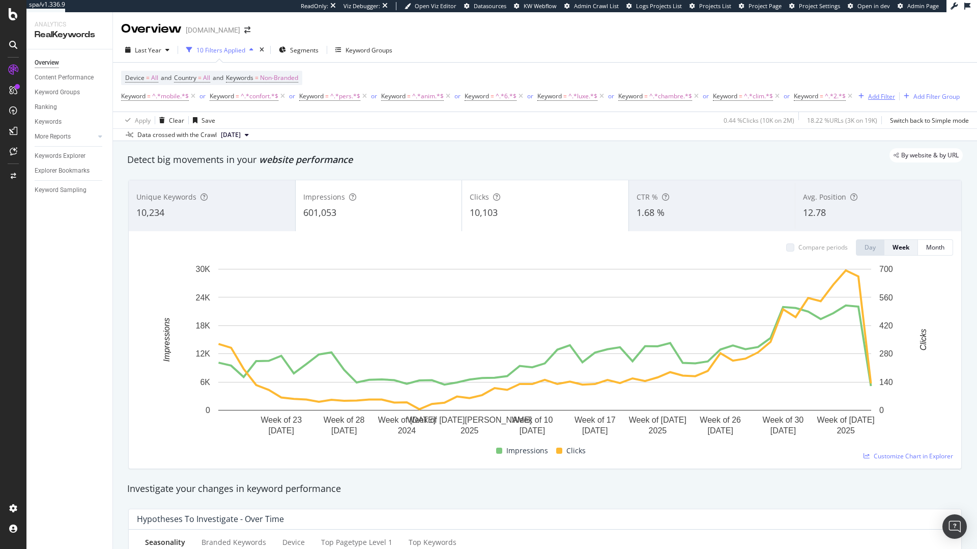
click at [733, 93] on div "Add Filter" at bounding box center [881, 96] width 27 height 9
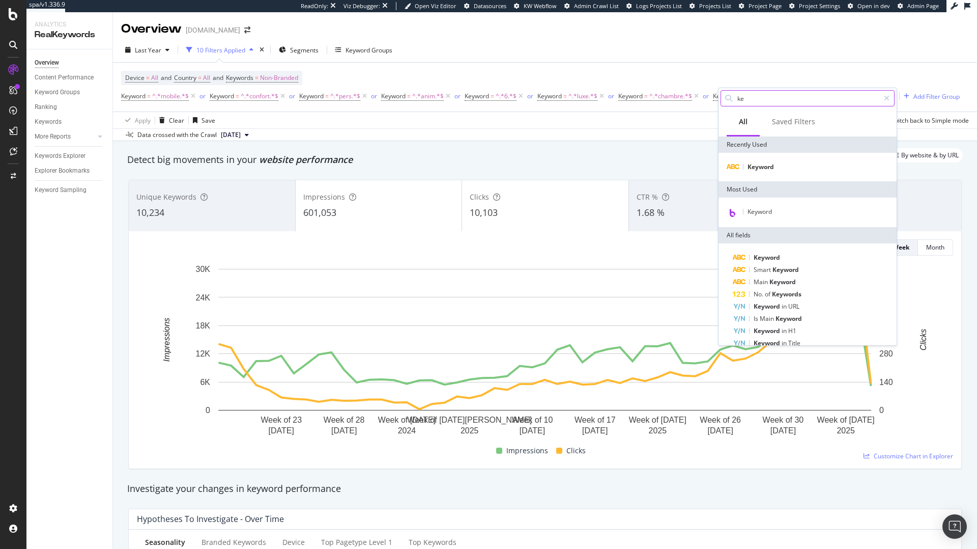
type input "key"
click at [733, 166] on div "Keyword" at bounding box center [808, 167] width 174 height 12
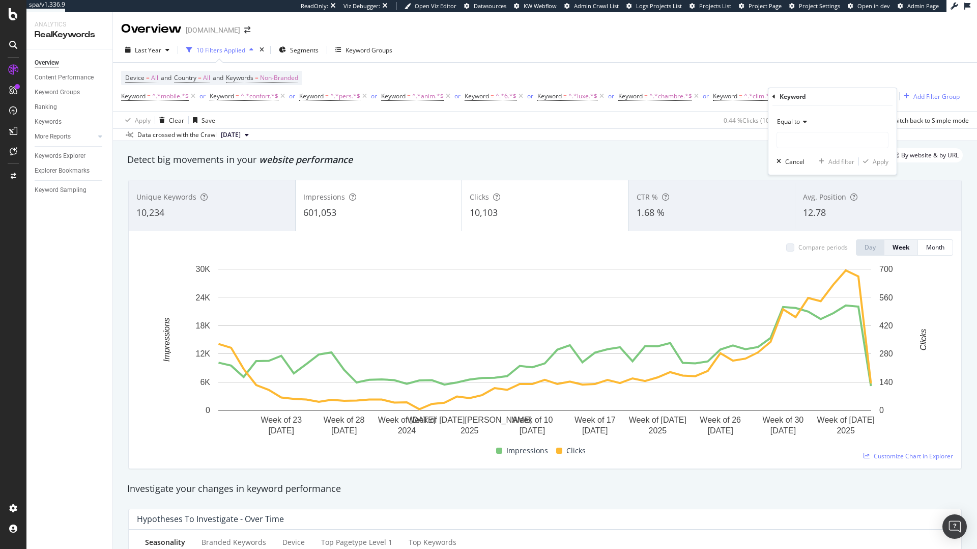
click at [733, 121] on span "Equal to" at bounding box center [788, 121] width 23 height 9
click at [733, 218] on span "Contains" at bounding box center [794, 222] width 25 height 9
click at [733, 144] on input "text" at bounding box center [832, 140] width 111 height 16
type input "3"
click at [733, 160] on div "button" at bounding box center [866, 161] width 14 height 6
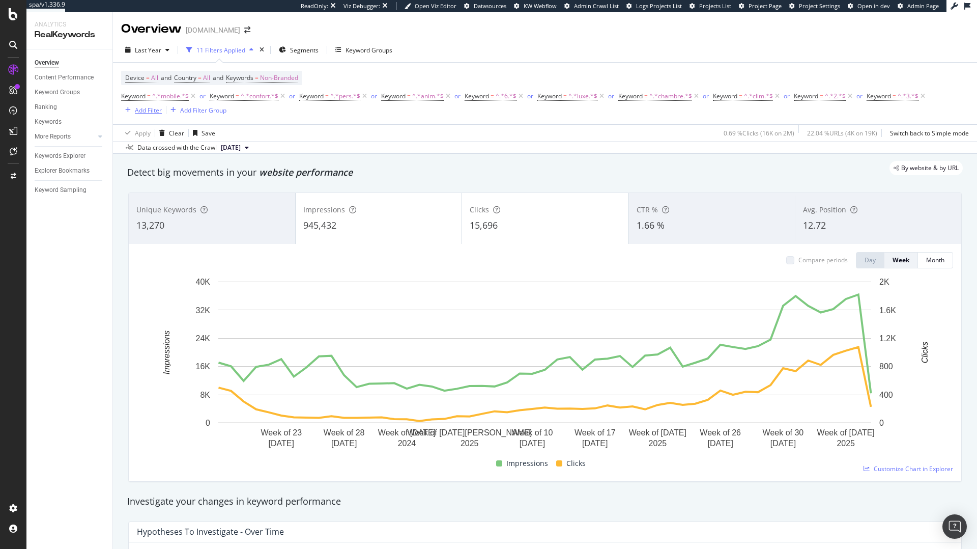
click at [148, 106] on div "Add Filter" at bounding box center [148, 110] width 27 height 9
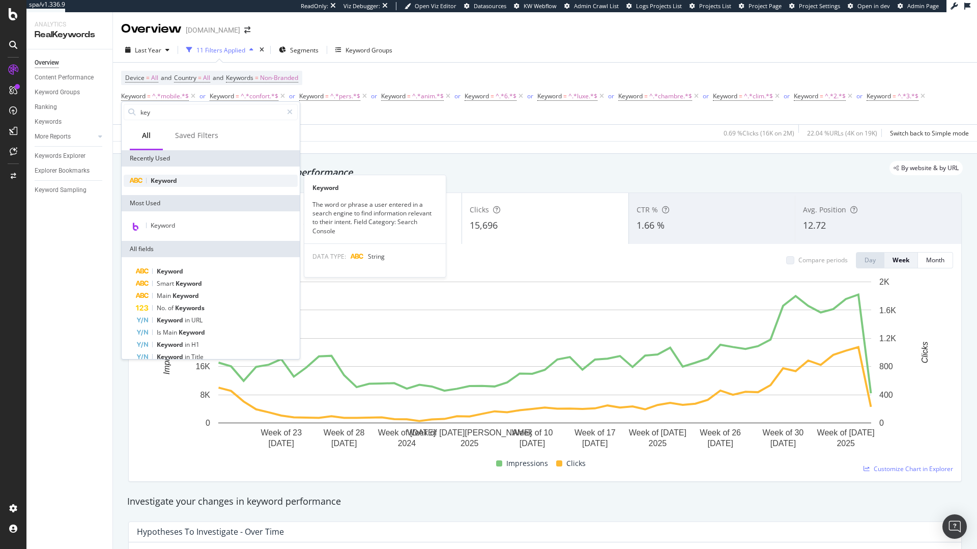
click at [163, 178] on span "Keyword" at bounding box center [164, 180] width 26 height 9
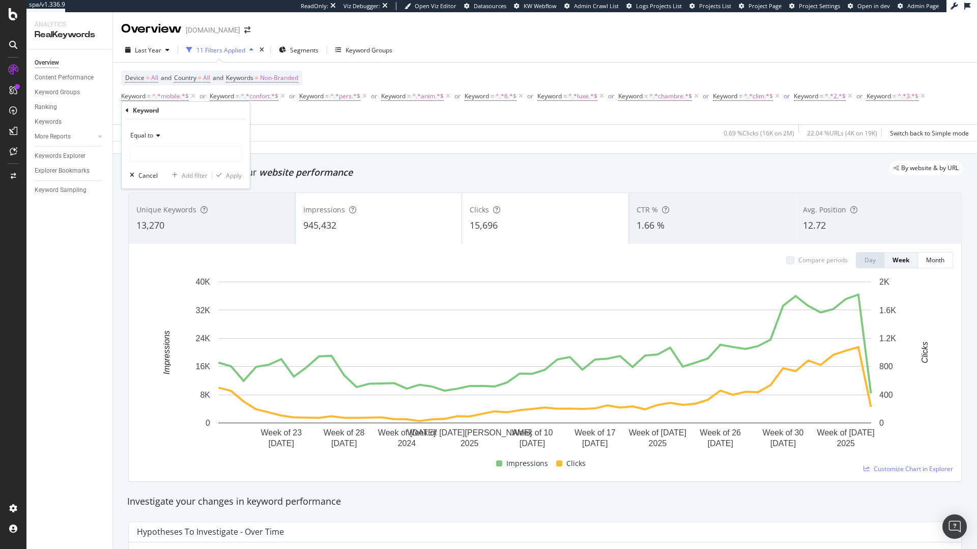
click at [162, 134] on div "Equal to" at bounding box center [186, 135] width 112 height 16
click at [141, 230] on div "Contains" at bounding box center [186, 235] width 109 height 13
click at [146, 149] on input "text" at bounding box center [185, 154] width 111 height 16
type input "4"
click at [238, 175] on div "Apply" at bounding box center [234, 175] width 16 height 9
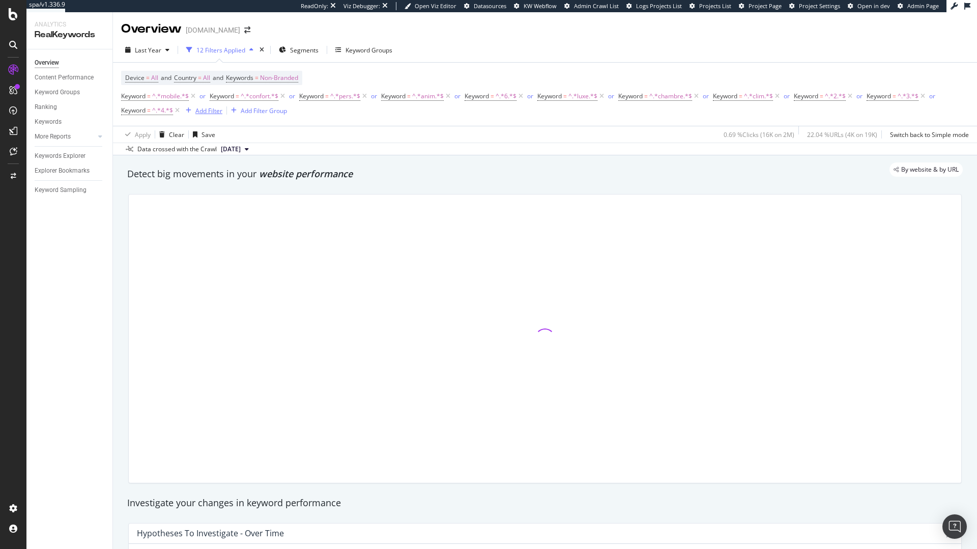
click at [199, 113] on div "Add Filter" at bounding box center [208, 110] width 27 height 9
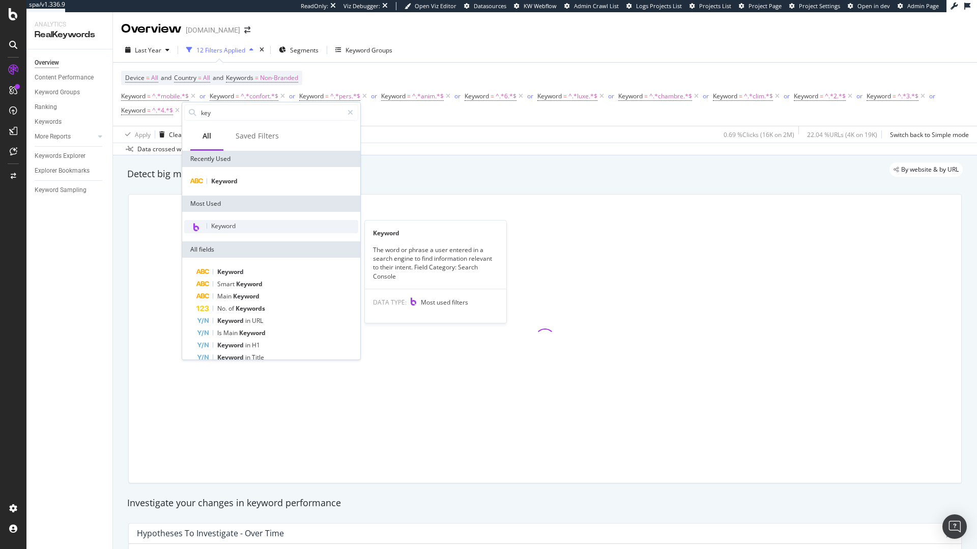
click at [207, 227] on div "Keyword" at bounding box center [271, 226] width 174 height 13
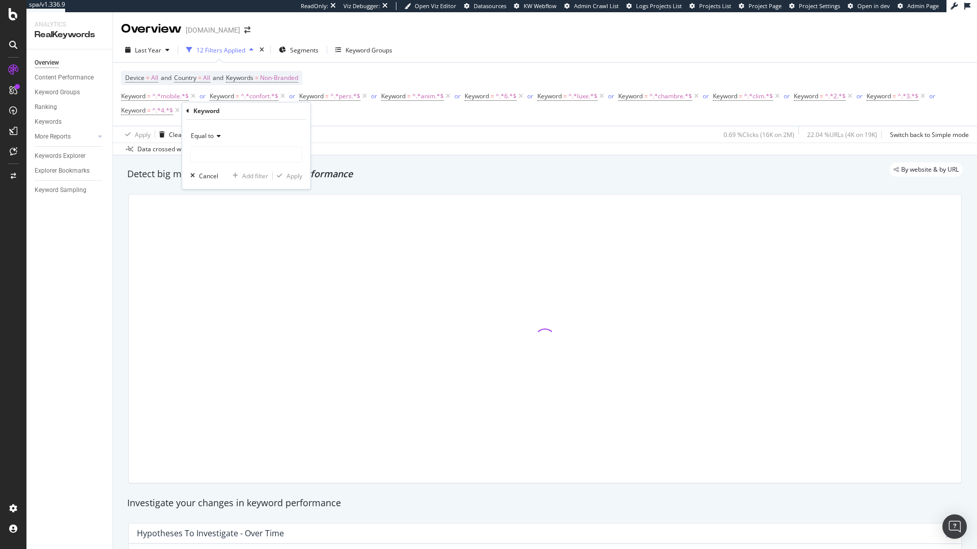
click at [214, 137] on span "Equal to" at bounding box center [202, 135] width 23 height 9
click at [212, 235] on span "Contains" at bounding box center [207, 236] width 25 height 9
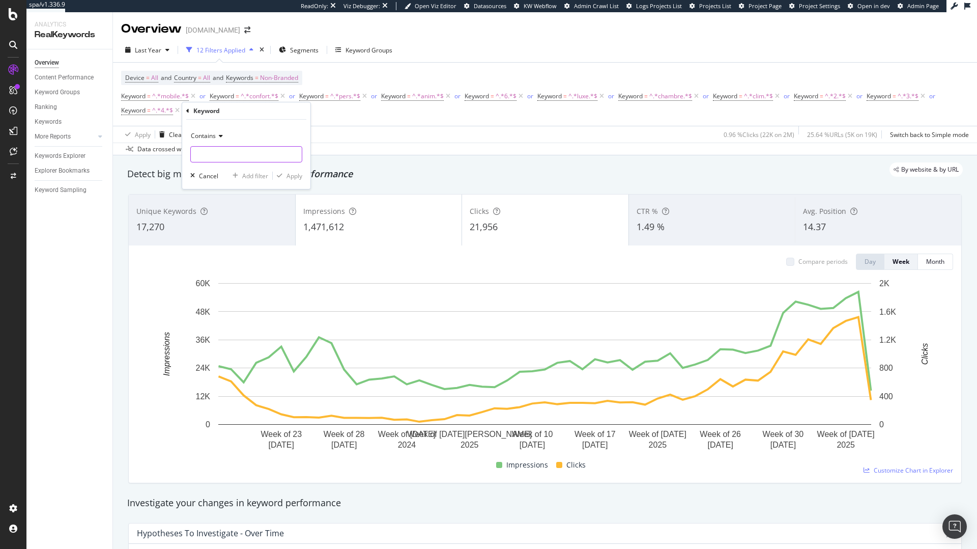
click at [212, 154] on input "text" at bounding box center [246, 154] width 111 height 16
type input "5"
drag, startPoint x: 296, startPoint y: 173, endPoint x: 277, endPoint y: 164, distance: 21.2
click at [296, 173] on div "Apply" at bounding box center [295, 176] width 16 height 9
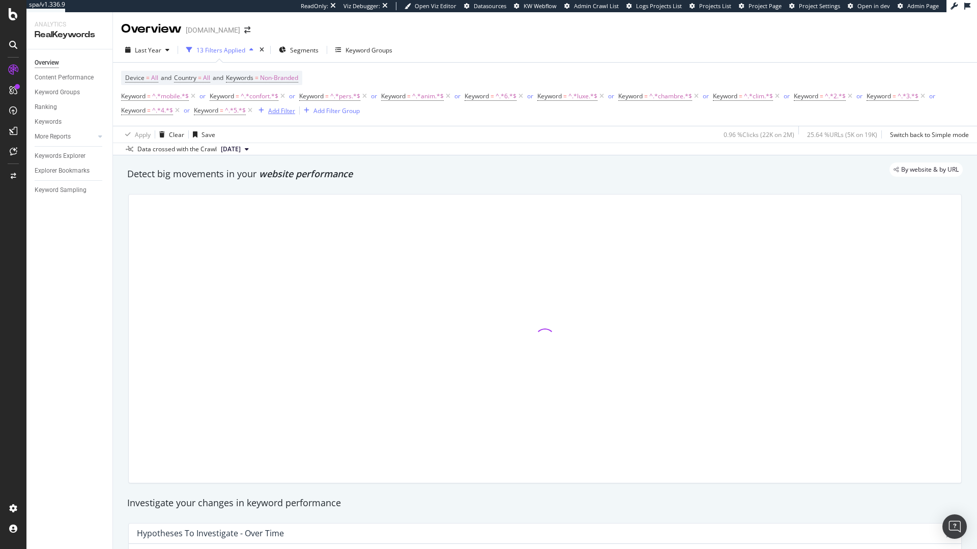
click at [274, 114] on div "Add Filter" at bounding box center [281, 110] width 27 height 9
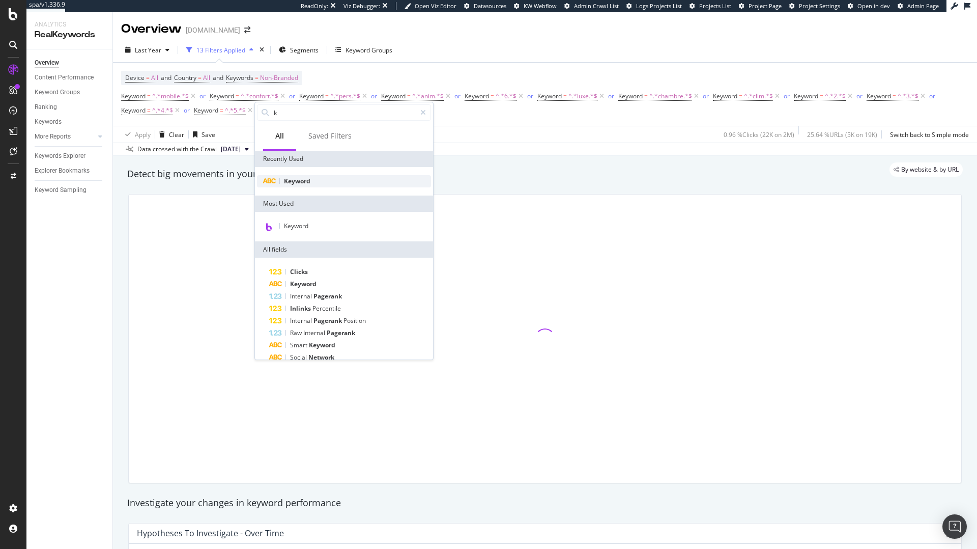
type input "k"
click at [297, 177] on span "Keyword" at bounding box center [297, 181] width 26 height 9
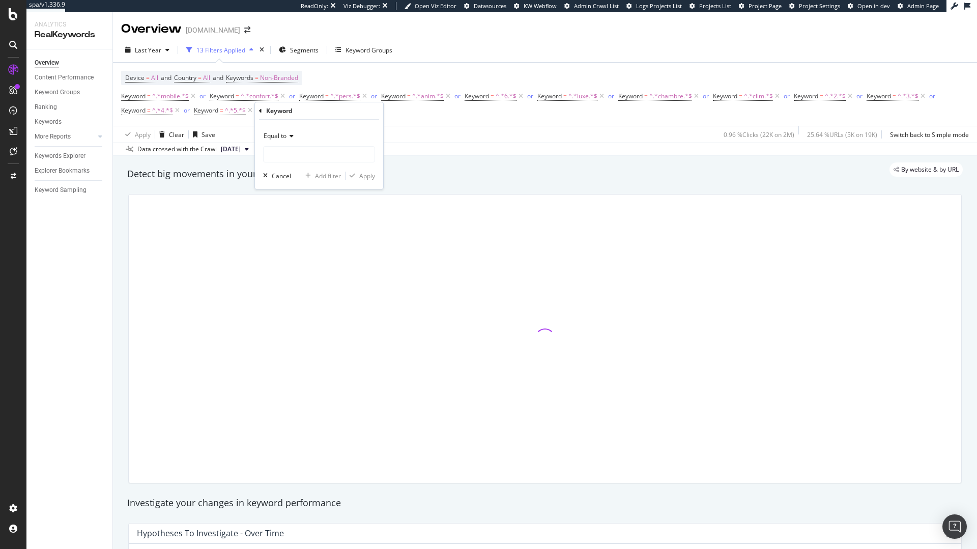
click at [295, 134] on div "Equal to" at bounding box center [319, 136] width 112 height 16
click at [293, 230] on div "Contains" at bounding box center [320, 236] width 109 height 13
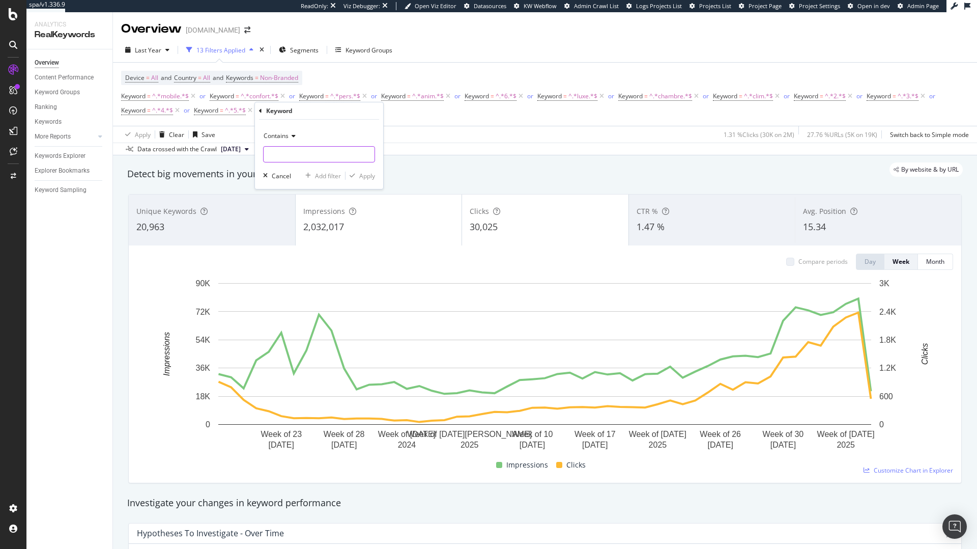
click at [345, 154] on input "text" at bounding box center [319, 154] width 111 height 16
type input "lodge"
click at [373, 175] on div "Apply" at bounding box center [367, 176] width 16 height 9
click at [354, 113] on div "Add Filter" at bounding box center [366, 110] width 27 height 9
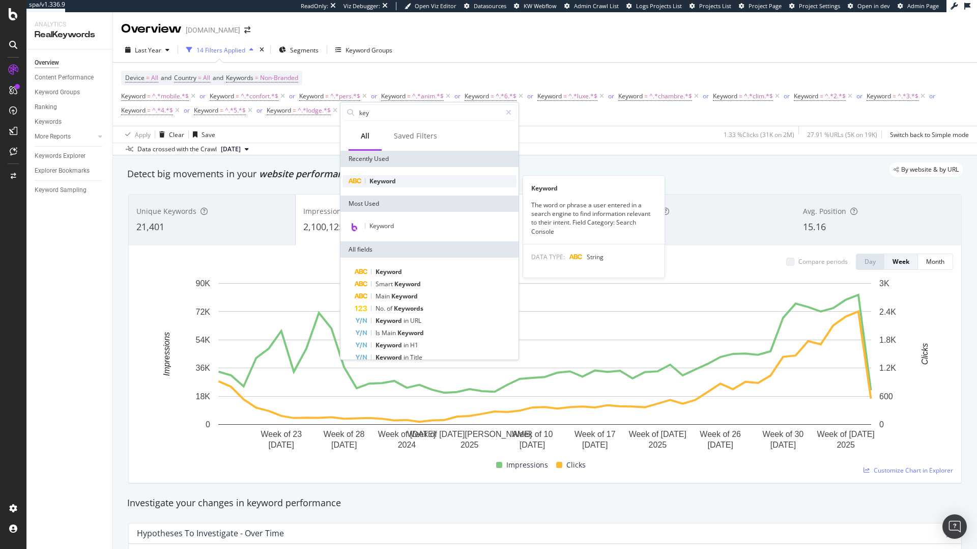
type input "key"
click at [383, 181] on span "Keyword" at bounding box center [383, 181] width 26 height 9
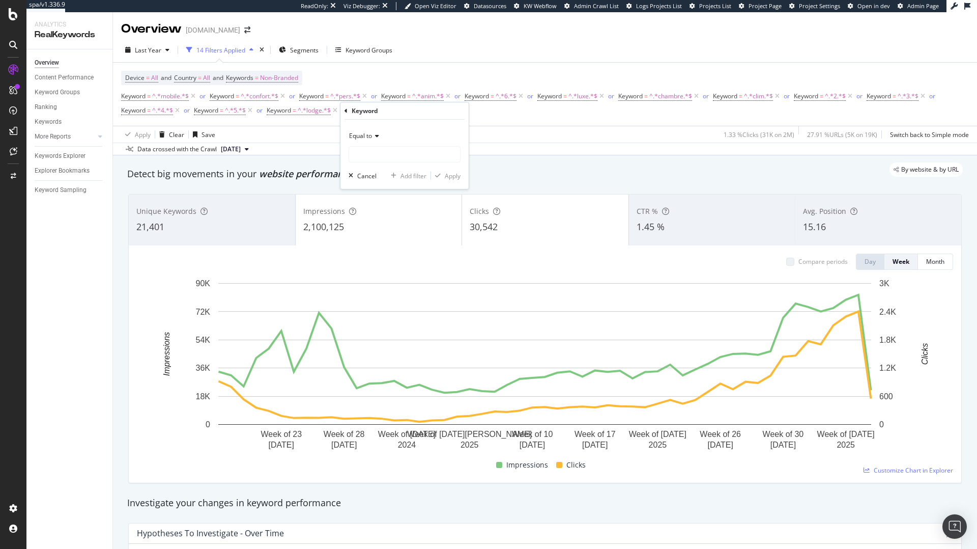
click at [374, 130] on div "Equal to" at bounding box center [405, 136] width 112 height 16
click at [378, 232] on span "Contains" at bounding box center [366, 236] width 25 height 9
click at [380, 136] on icon at bounding box center [377, 136] width 7 height 6
click at [400, 128] on div "Contains" at bounding box center [405, 136] width 112 height 16
click at [386, 148] on input "text" at bounding box center [404, 154] width 111 height 16
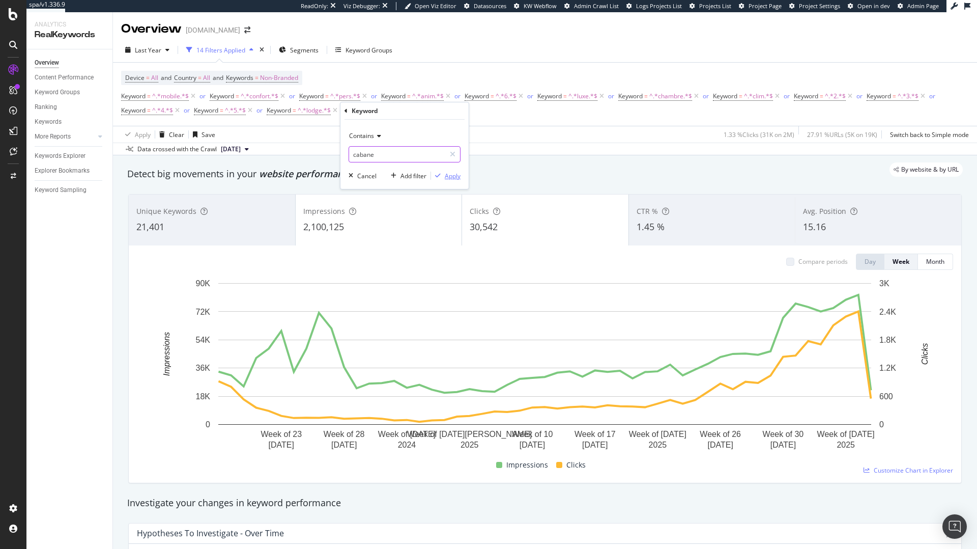
type input "cabane"
click at [453, 176] on div "Apply" at bounding box center [453, 176] width 16 height 9
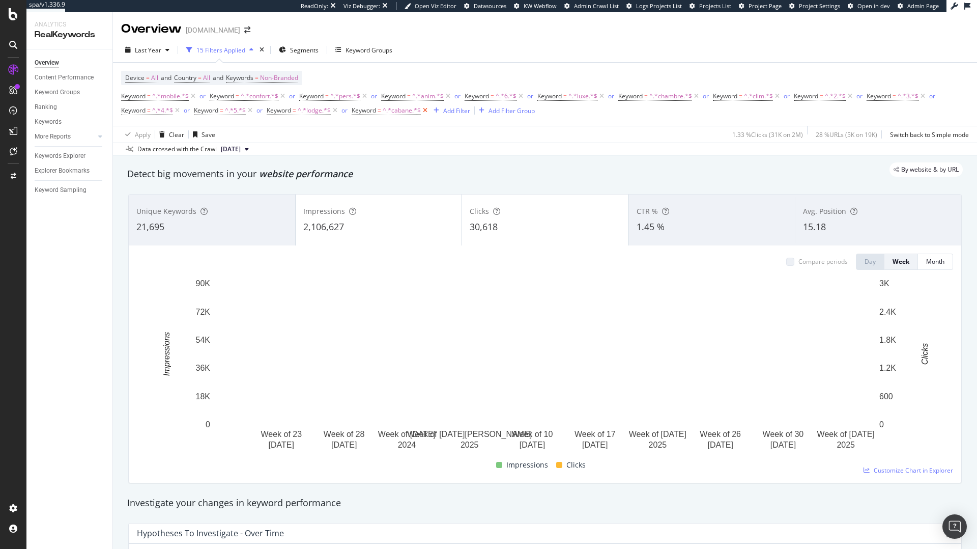
click at [427, 109] on icon at bounding box center [425, 110] width 9 height 10
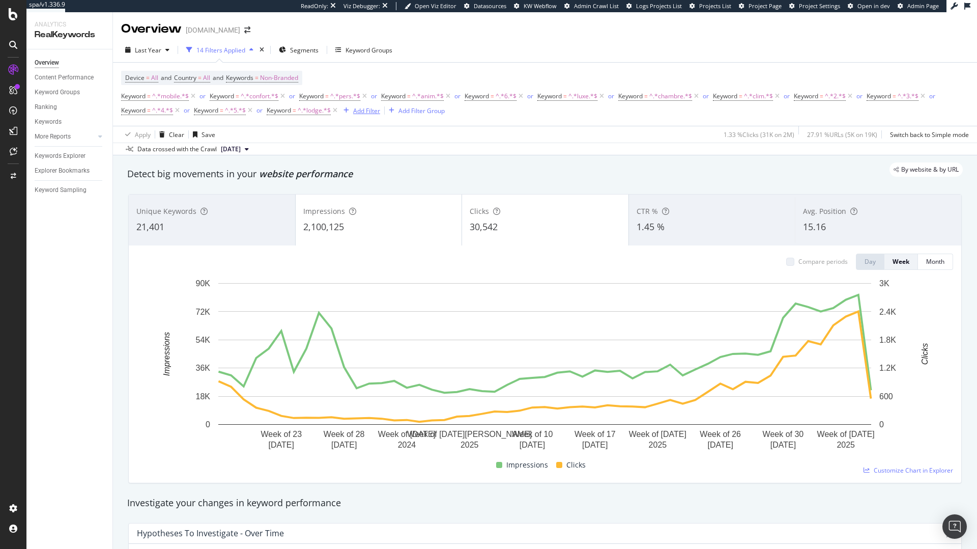
click at [366, 113] on div "Add Filter" at bounding box center [366, 110] width 27 height 9
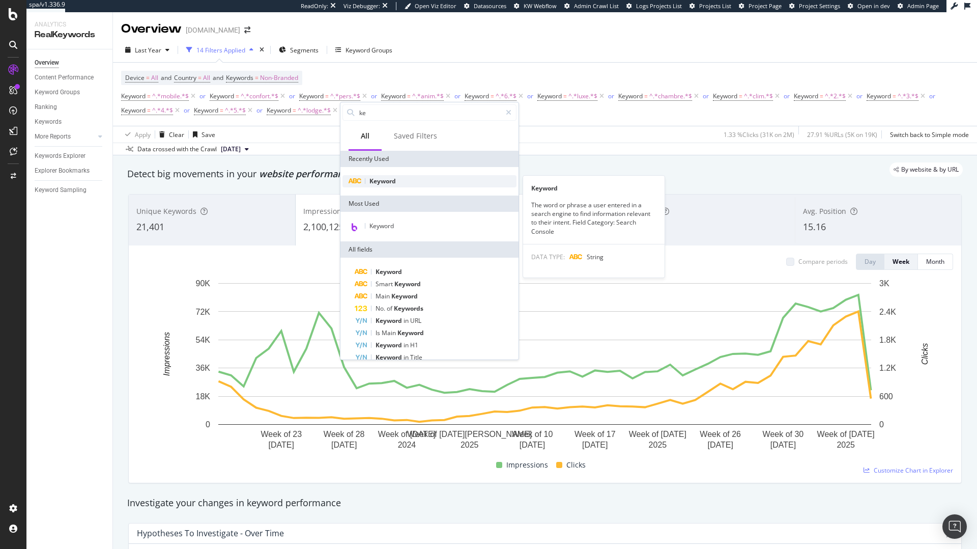
type input "ke"
click at [391, 178] on span "Keyword" at bounding box center [383, 181] width 26 height 9
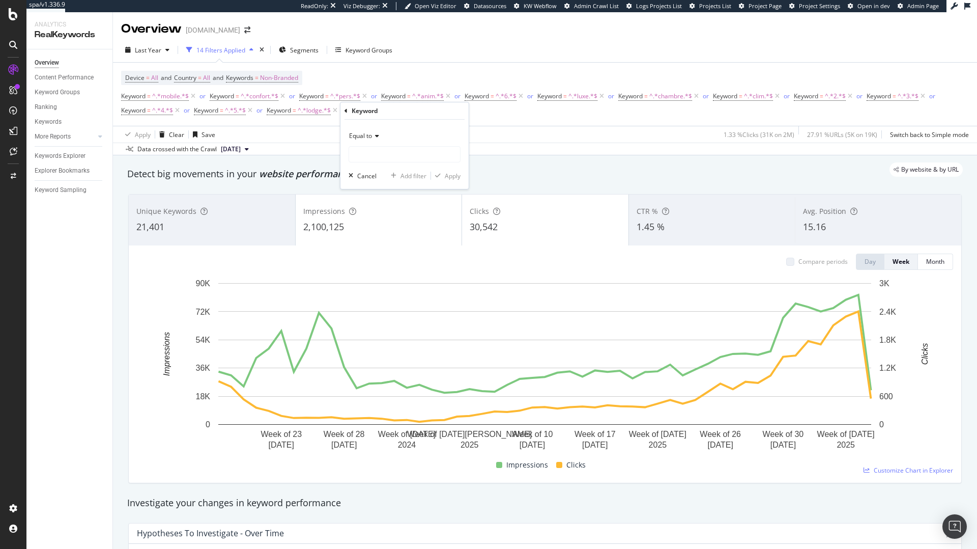
click at [378, 133] on icon at bounding box center [375, 136] width 7 height 6
click at [380, 233] on div "Contains" at bounding box center [405, 236] width 109 height 13
click at [383, 155] on input "text" at bounding box center [404, 154] width 111 height 16
type input "chalet"
click at [442, 176] on div "button" at bounding box center [438, 176] width 14 height 6
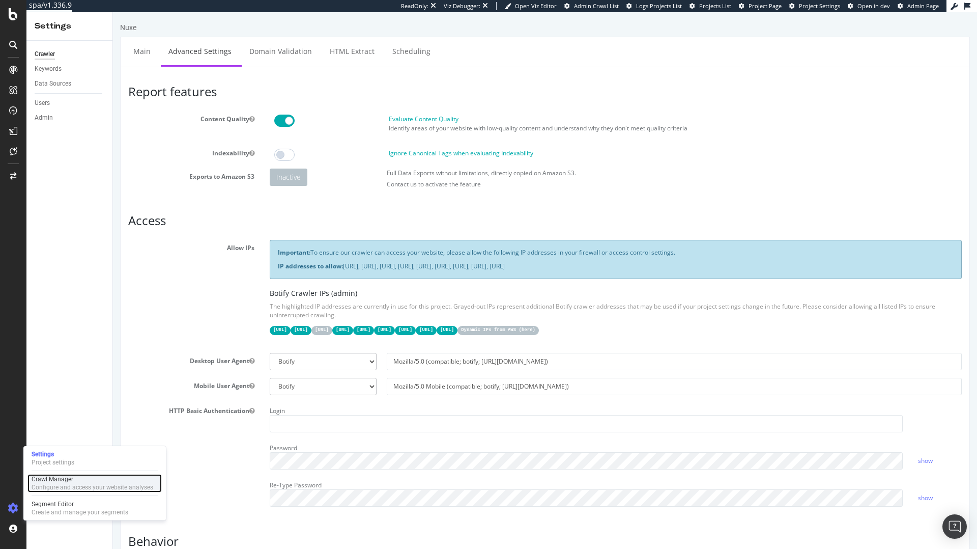
click at [49, 483] on div "Configure and access your website analyses" at bounding box center [93, 487] width 122 height 8
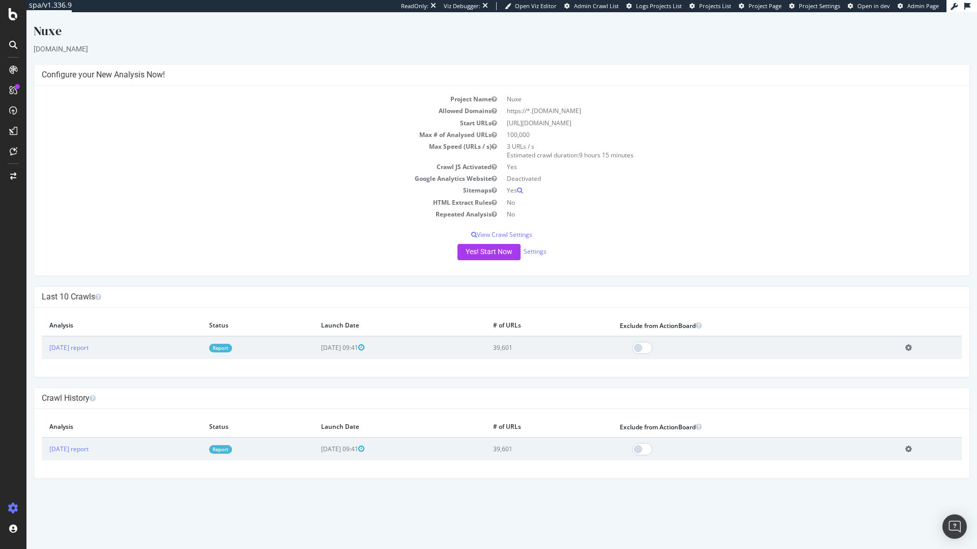
click at [232, 351] on link "Report" at bounding box center [220, 348] width 23 height 9
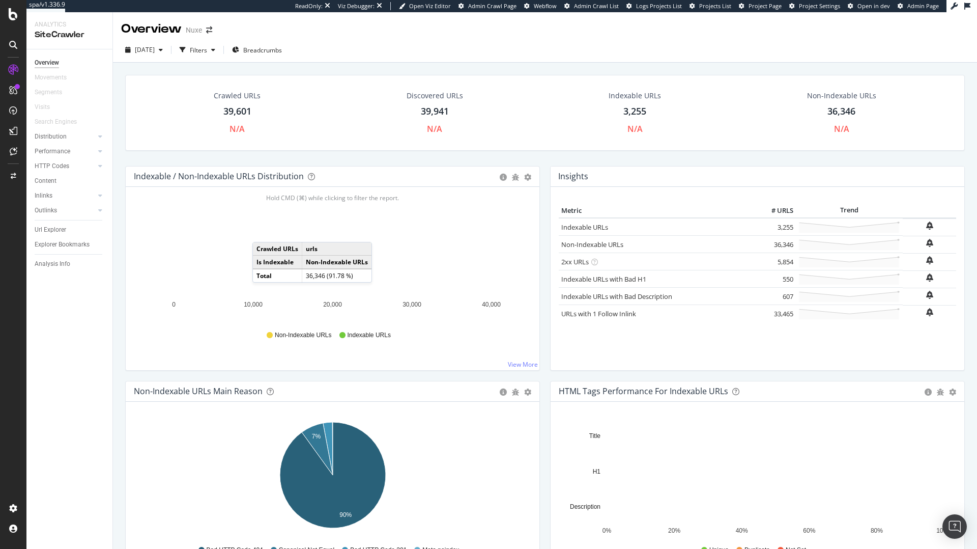
scroll to position [70, 0]
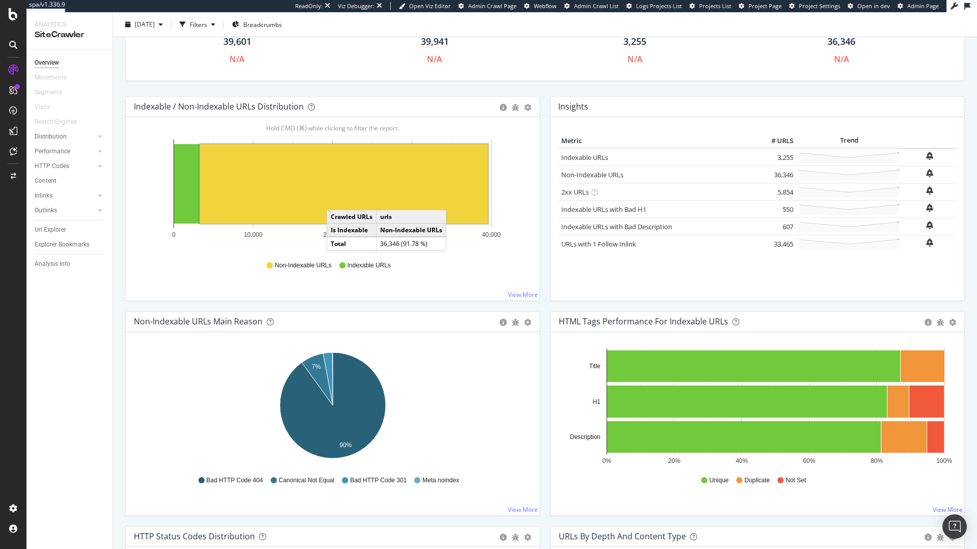
click at [337, 200] on rect "A chart." at bounding box center [344, 183] width 288 height 79
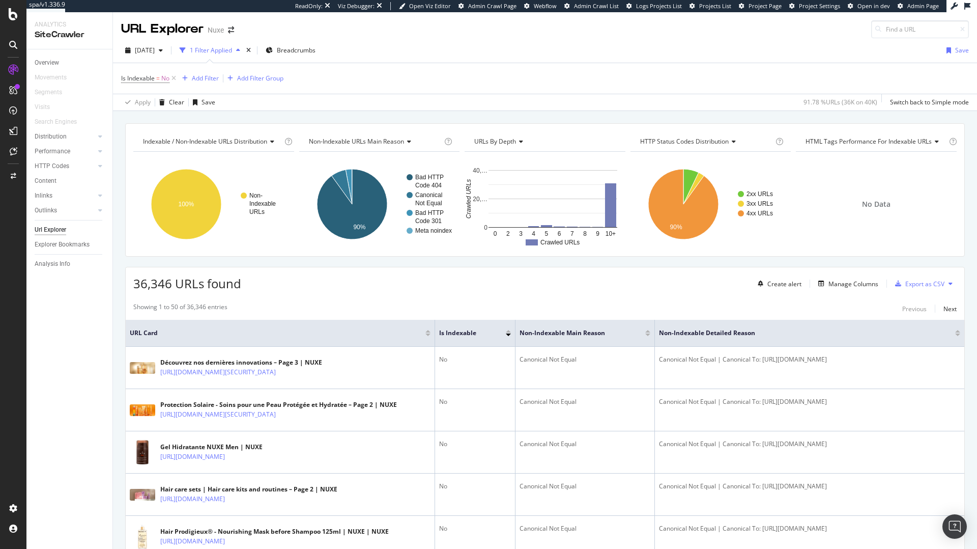
scroll to position [26, 0]
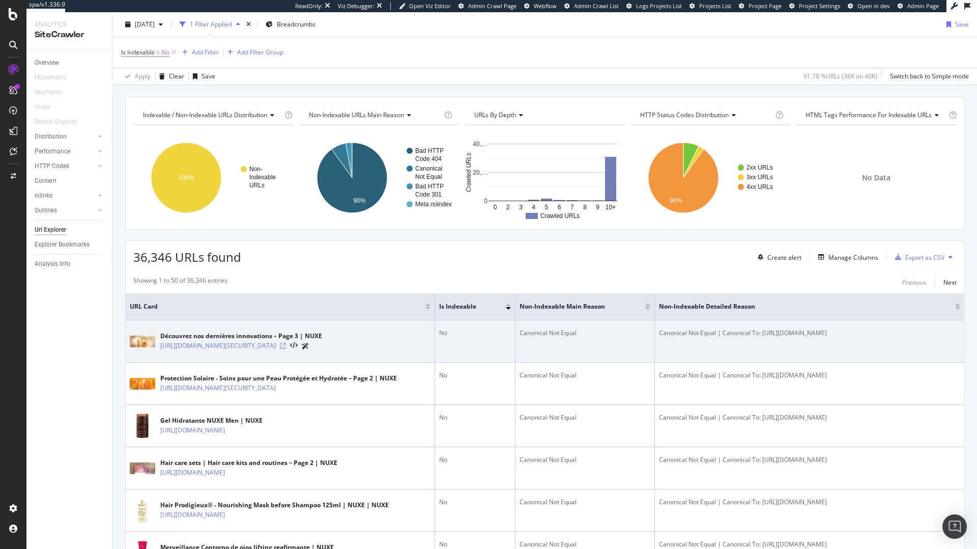
click at [286, 349] on icon at bounding box center [283, 346] width 6 height 6
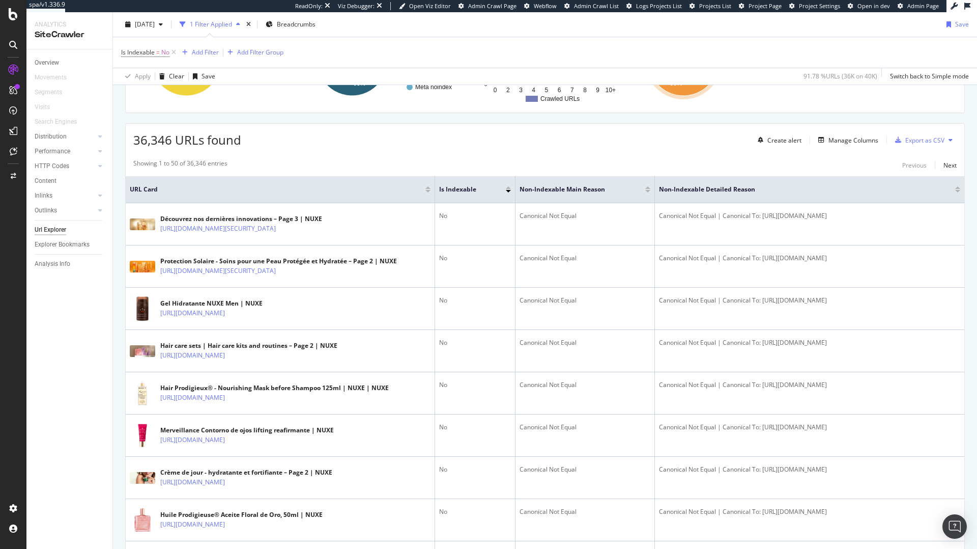
scroll to position [166, 0]
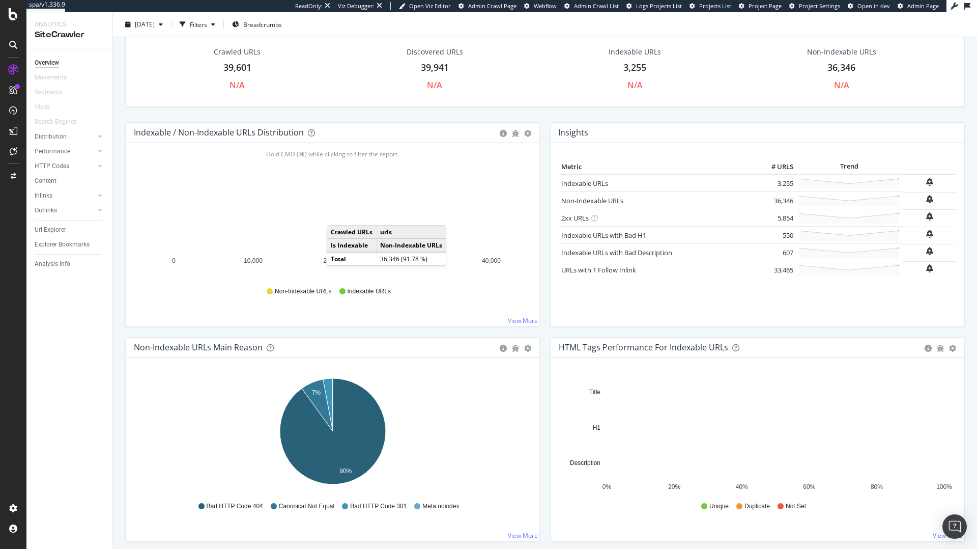
scroll to position [74, 0]
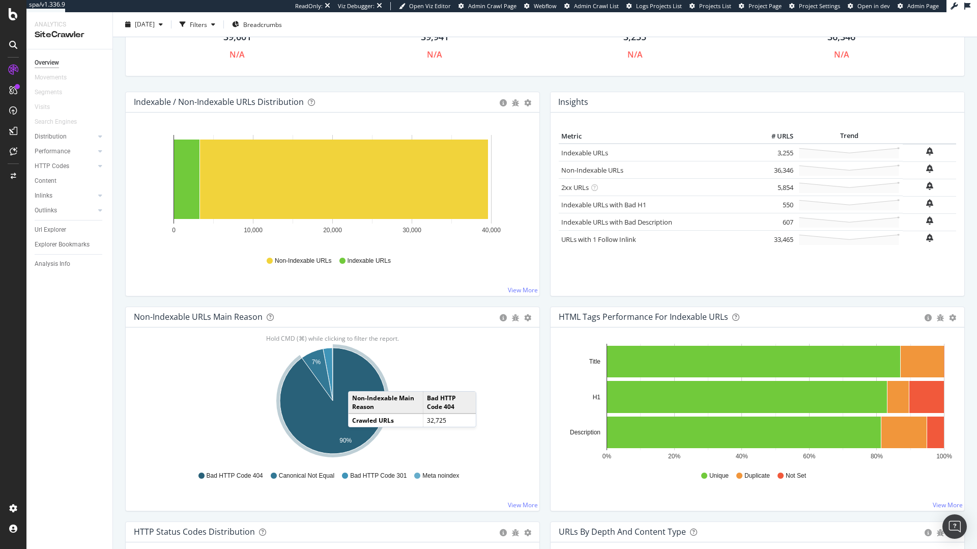
click at [358, 382] on icon "A chart." at bounding box center [333, 401] width 106 height 106
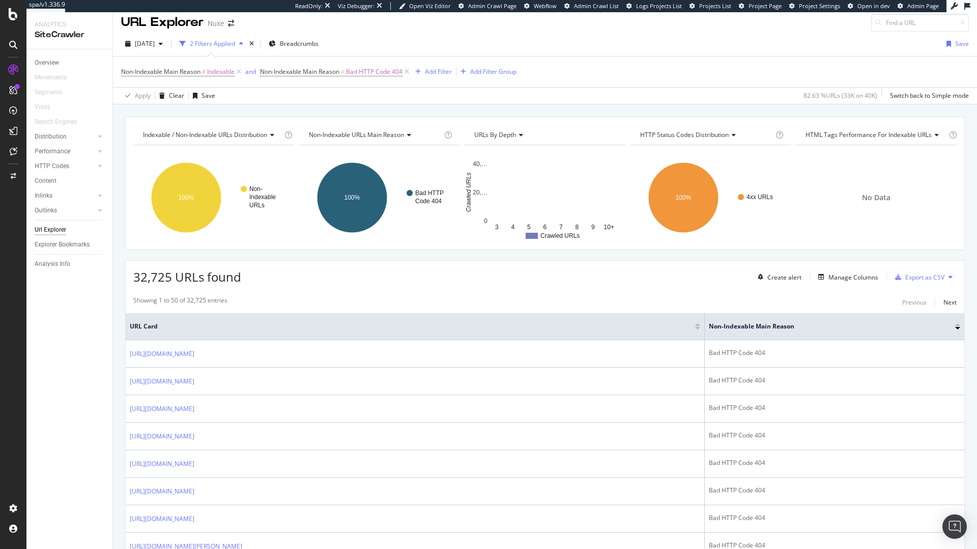
scroll to position [8, 0]
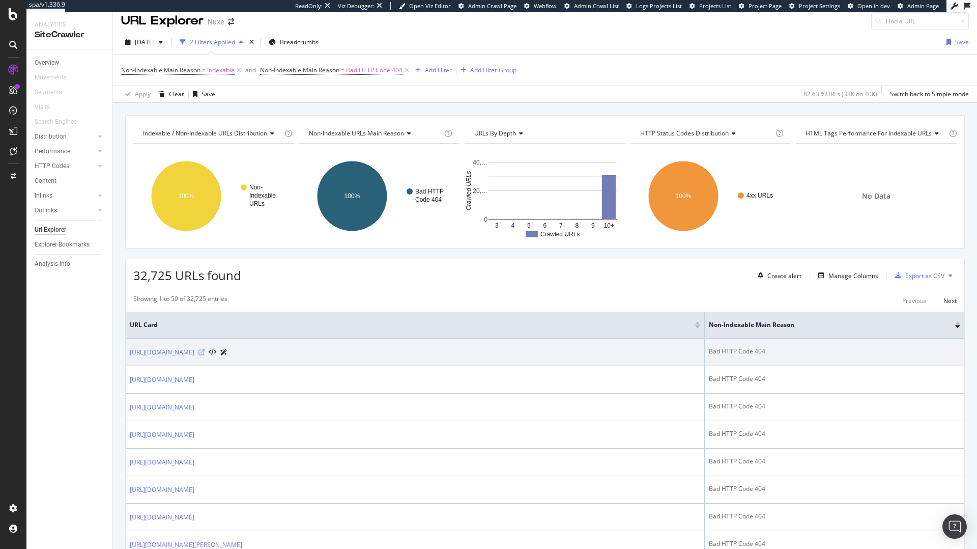
click at [205, 352] on icon at bounding box center [202, 352] width 6 height 6
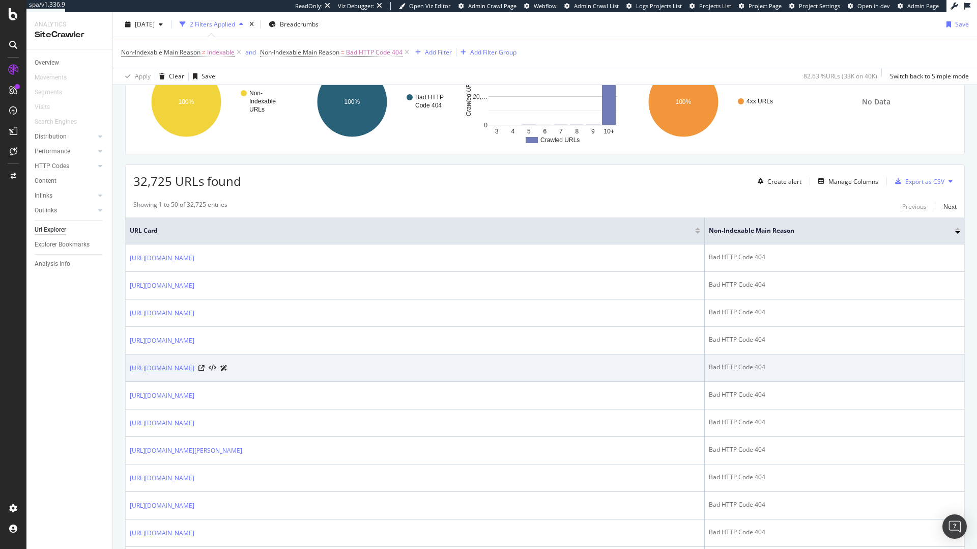
scroll to position [113, 0]
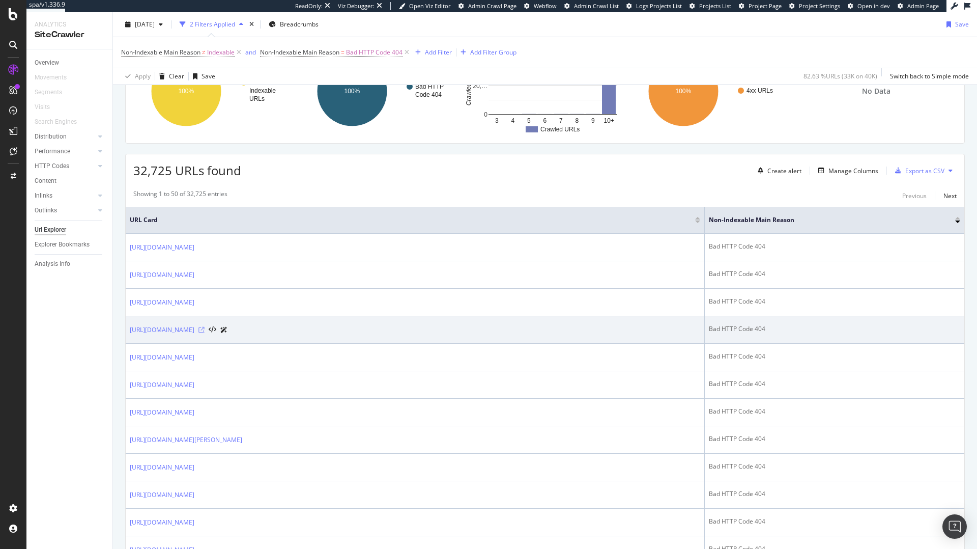
click at [205, 330] on icon at bounding box center [202, 330] width 6 height 6
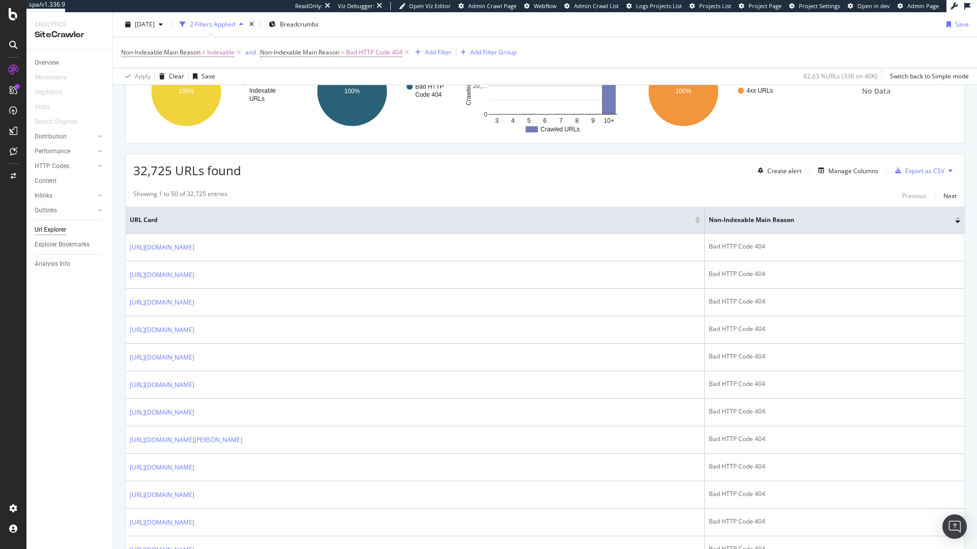
scroll to position [283, 0]
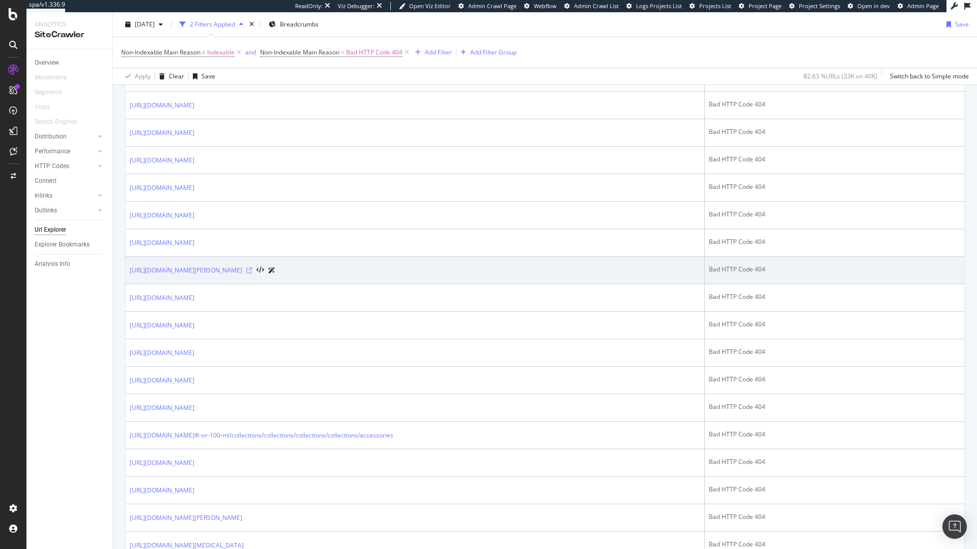
click at [253, 270] on icon at bounding box center [249, 270] width 6 height 6
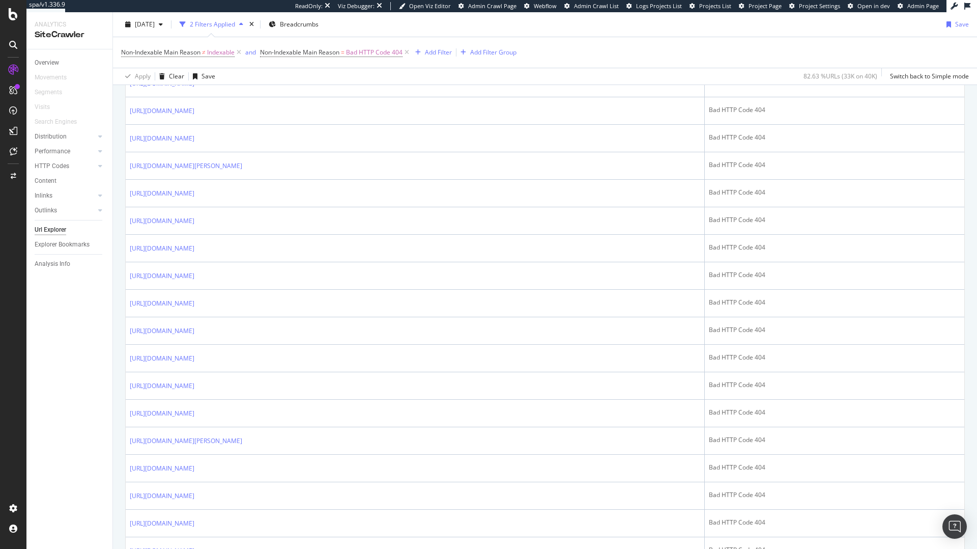
scroll to position [1299, 0]
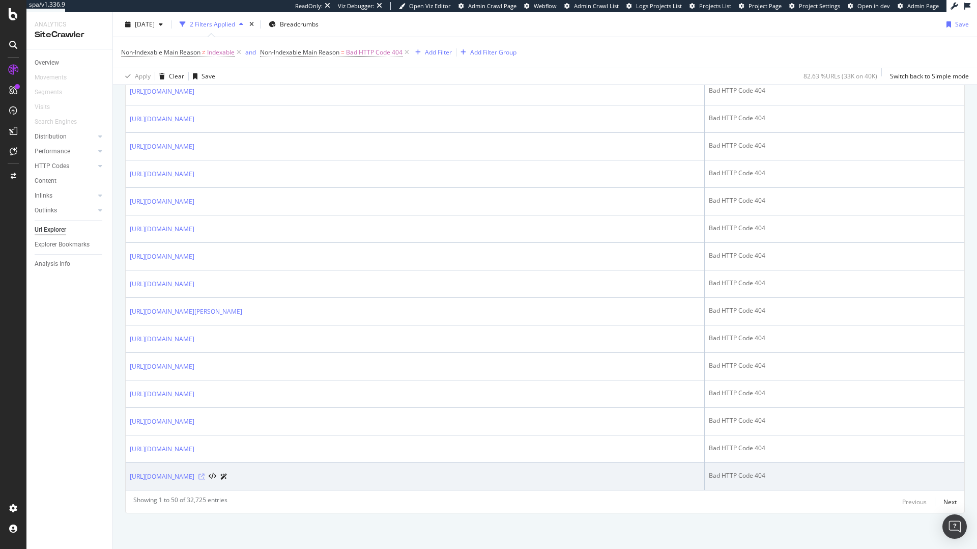
click at [205, 478] on icon at bounding box center [202, 476] width 6 height 6
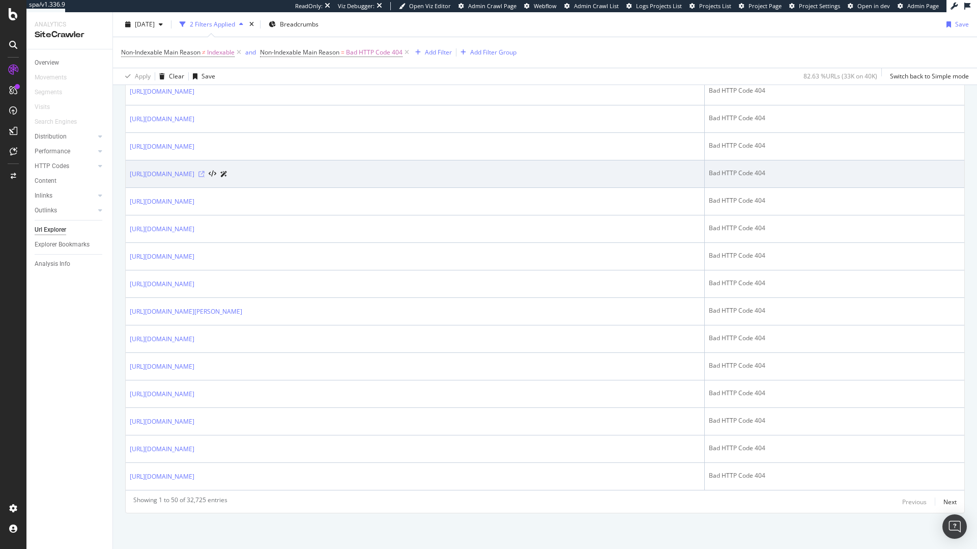
click at [205, 171] on icon at bounding box center [202, 174] width 6 height 6
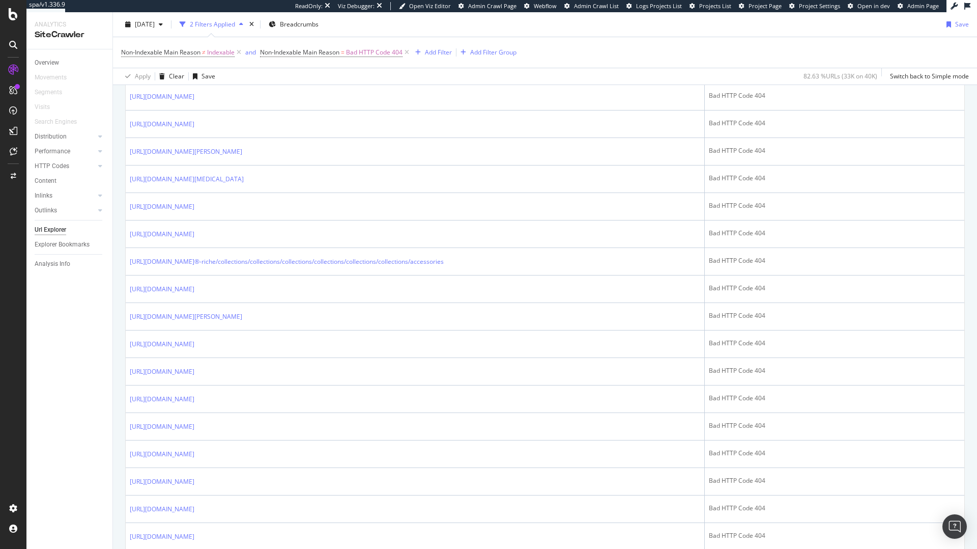
scroll to position [577, 0]
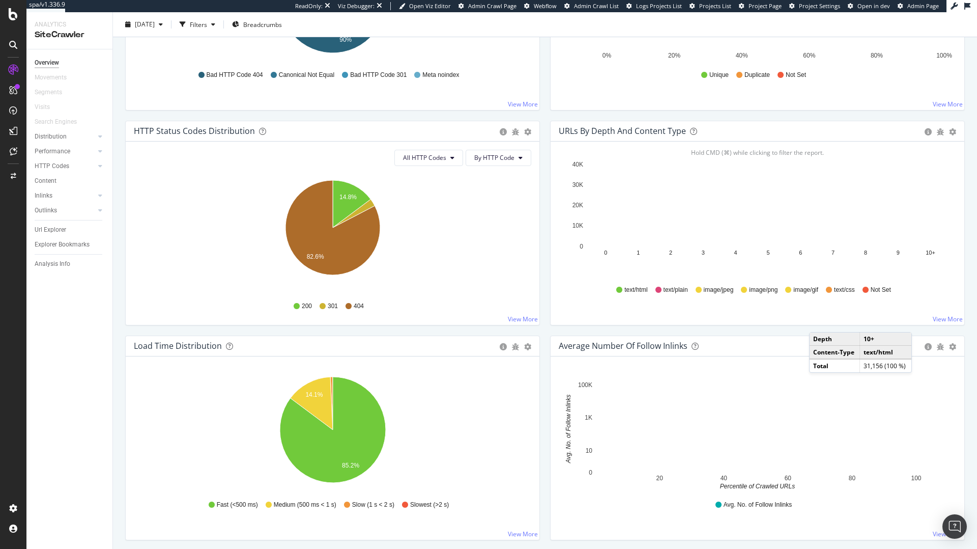
scroll to position [476, 0]
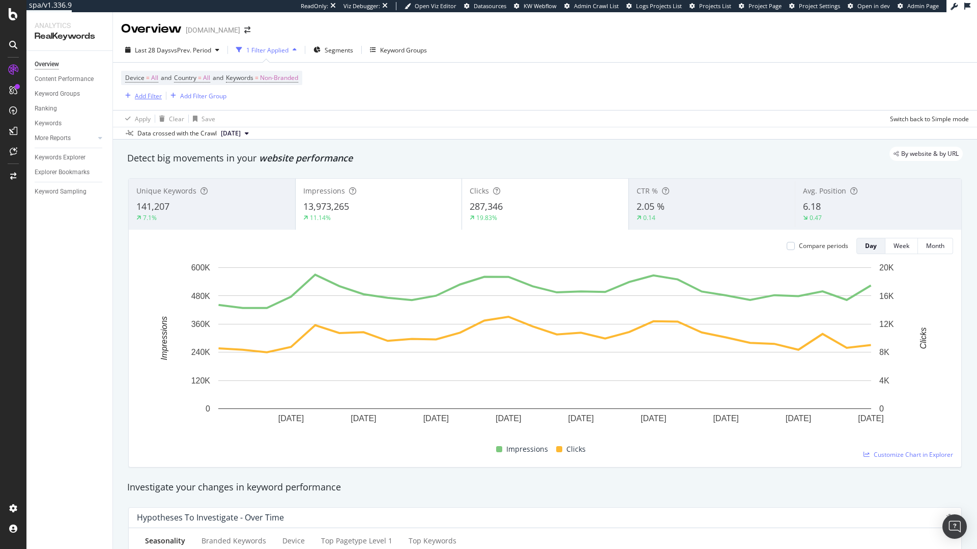
click at [142, 92] on div "Add Filter" at bounding box center [148, 96] width 27 height 9
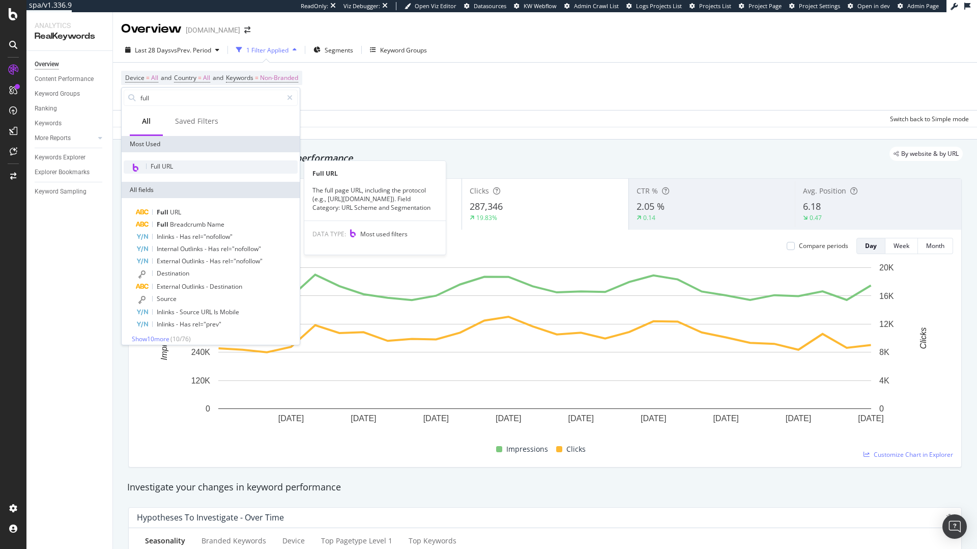
type input "full"
click at [162, 170] on span "Full URL" at bounding box center [162, 166] width 22 height 9
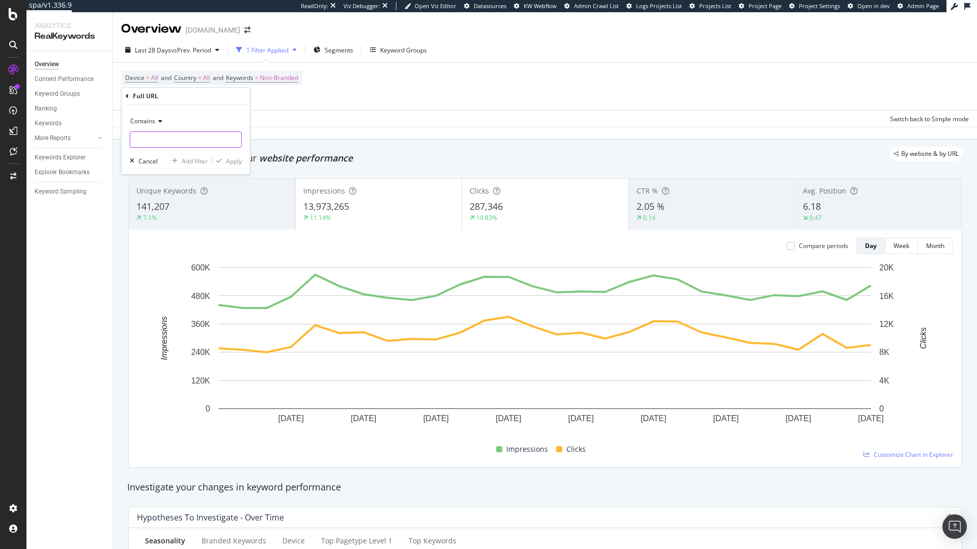
click at [162, 137] on input "text" at bounding box center [185, 139] width 111 height 16
type input "6"
click at [223, 160] on div "button" at bounding box center [219, 161] width 14 height 6
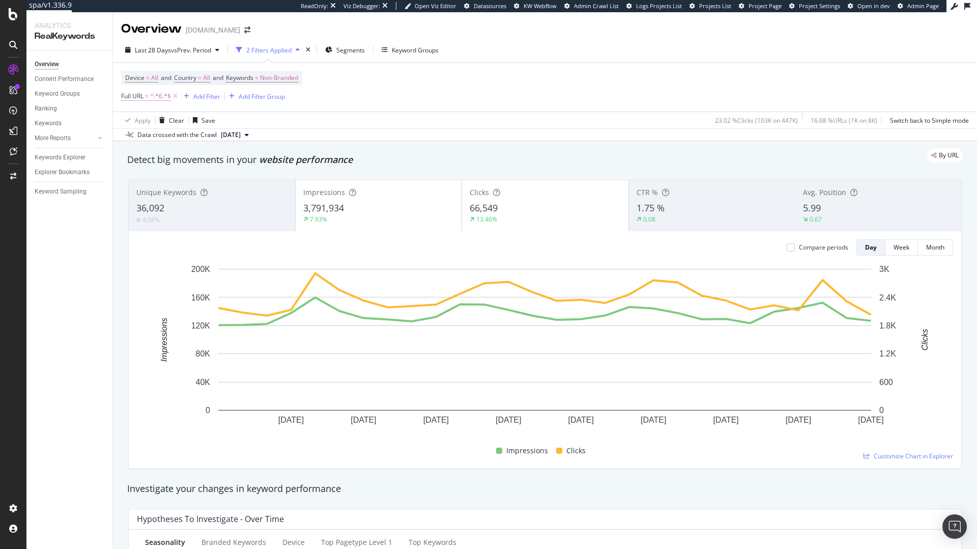
click at [159, 94] on span "^.*6.*$" at bounding box center [160, 96] width 21 height 14
click at [161, 121] on icon at bounding box center [158, 120] width 7 height 6
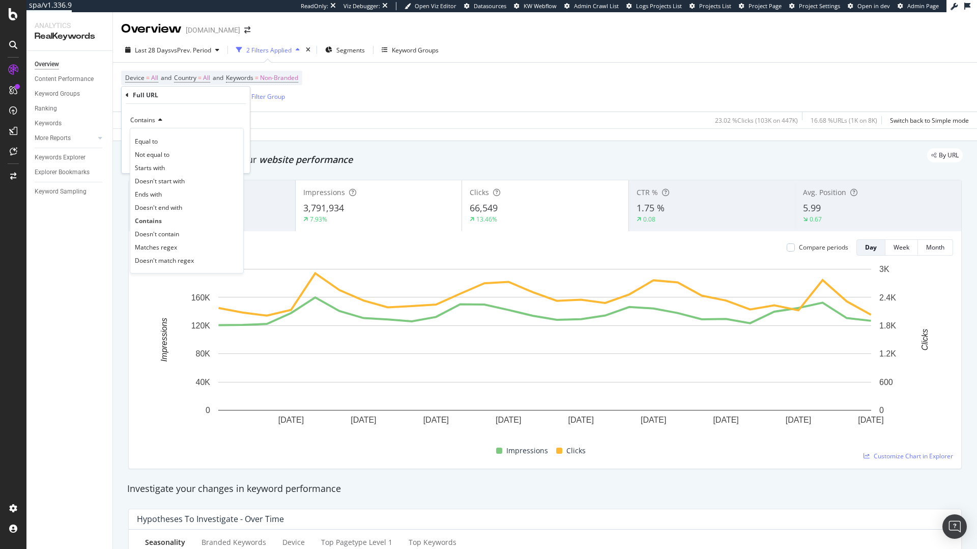
click at [151, 95] on div "Full URL" at bounding box center [145, 95] width 25 height 9
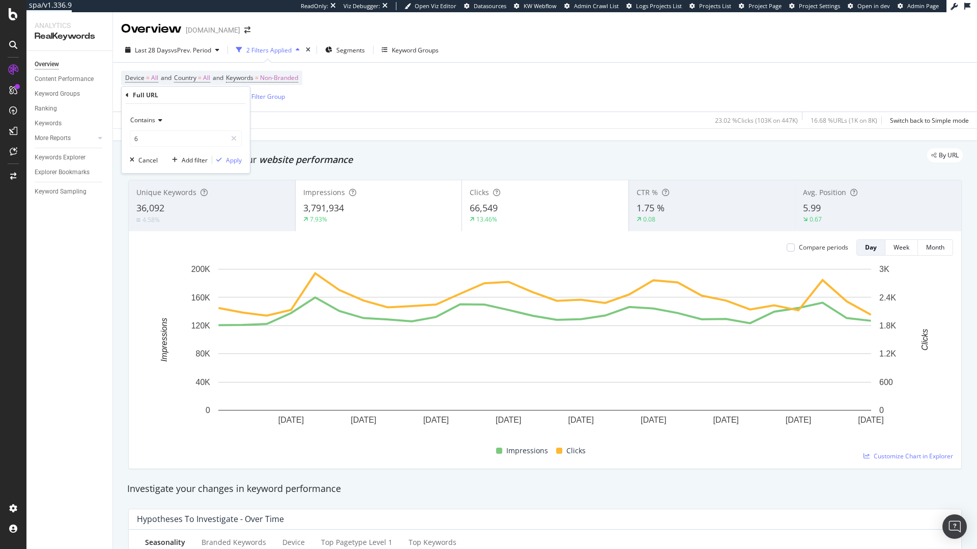
click at [128, 94] on icon at bounding box center [127, 95] width 3 height 6
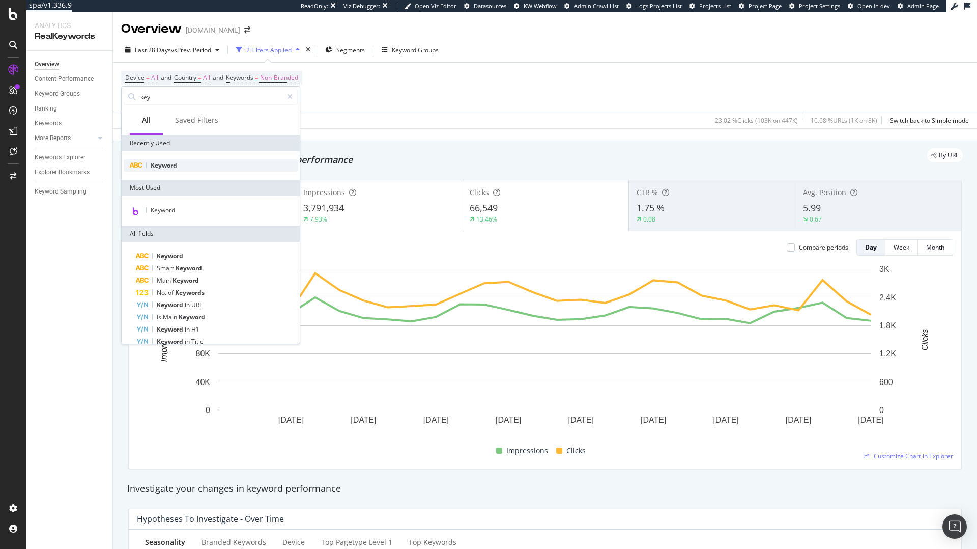
type input "key"
click at [180, 167] on div "Keyword" at bounding box center [211, 165] width 174 height 12
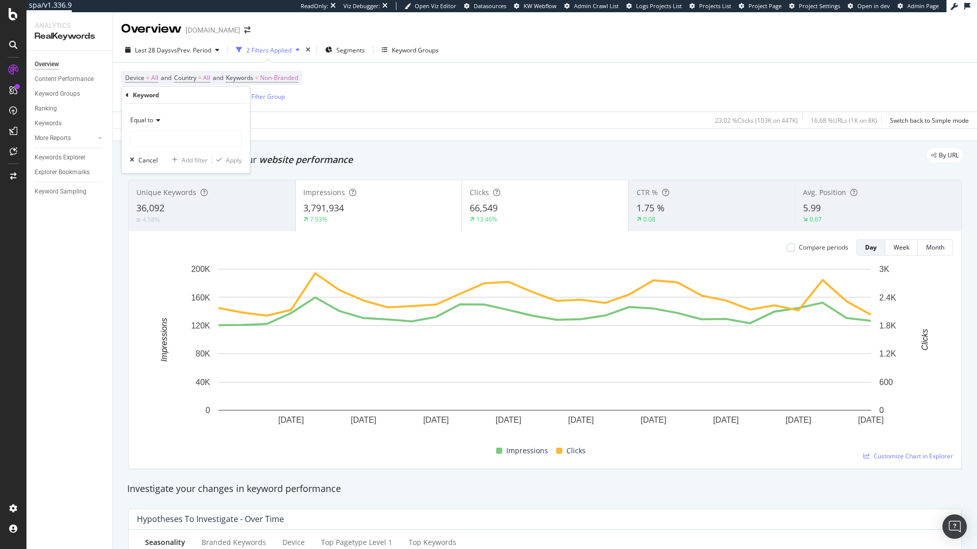
click at [154, 121] on icon at bounding box center [156, 120] width 7 height 6
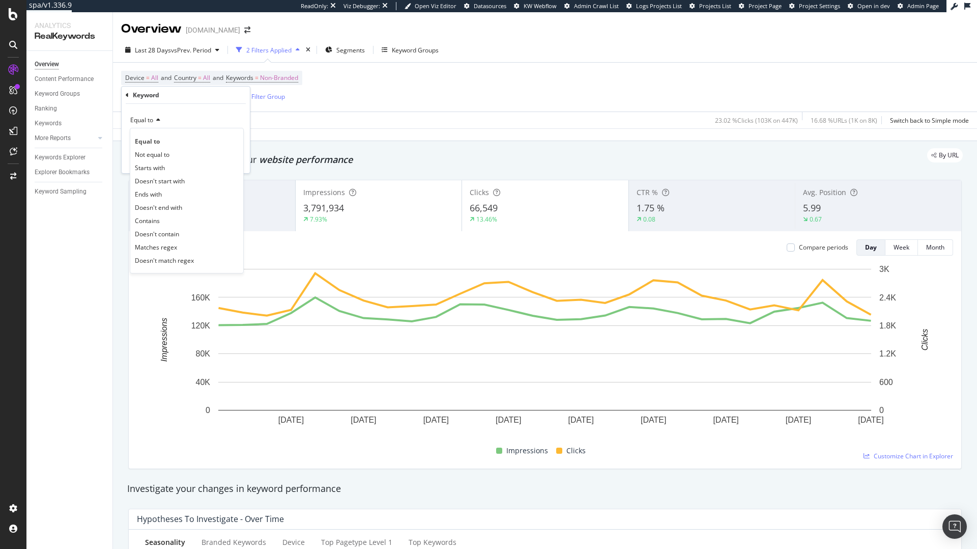
click at [162, 220] on div "Contains" at bounding box center [186, 220] width 109 height 13
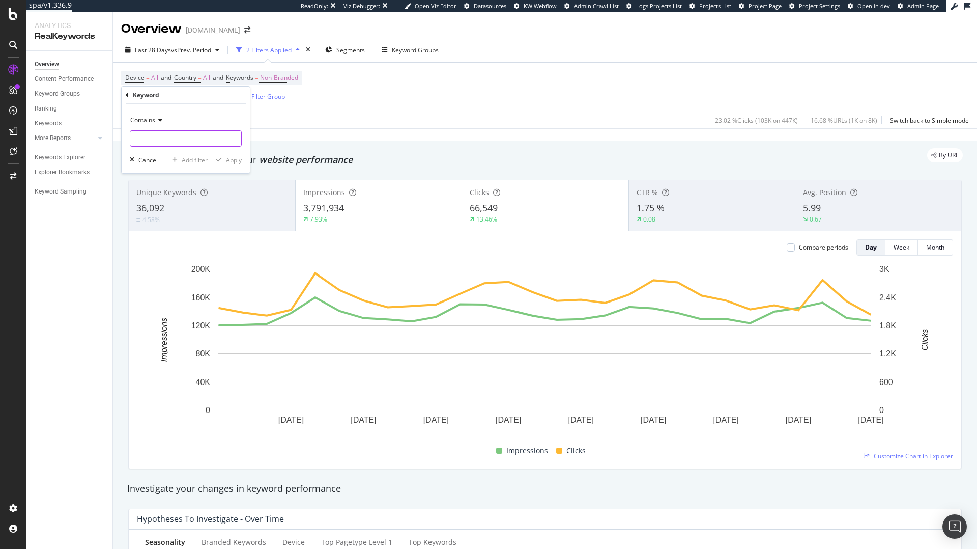
click at [172, 140] on input "text" at bounding box center [185, 138] width 111 height 16
type input "6"
click at [219, 158] on icon "button" at bounding box center [219, 160] width 6 height 6
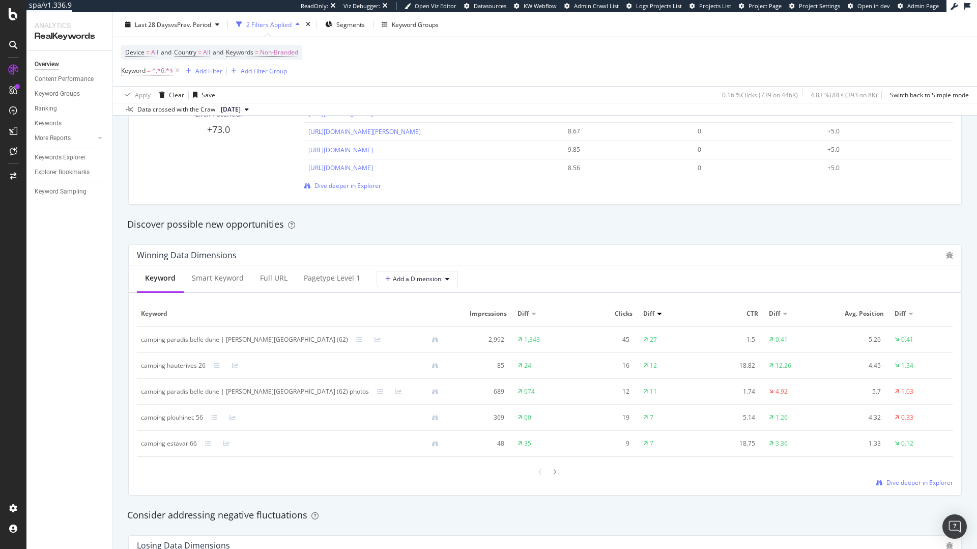
scroll to position [793, 0]
